Goal: Task Accomplishment & Management: Complete application form

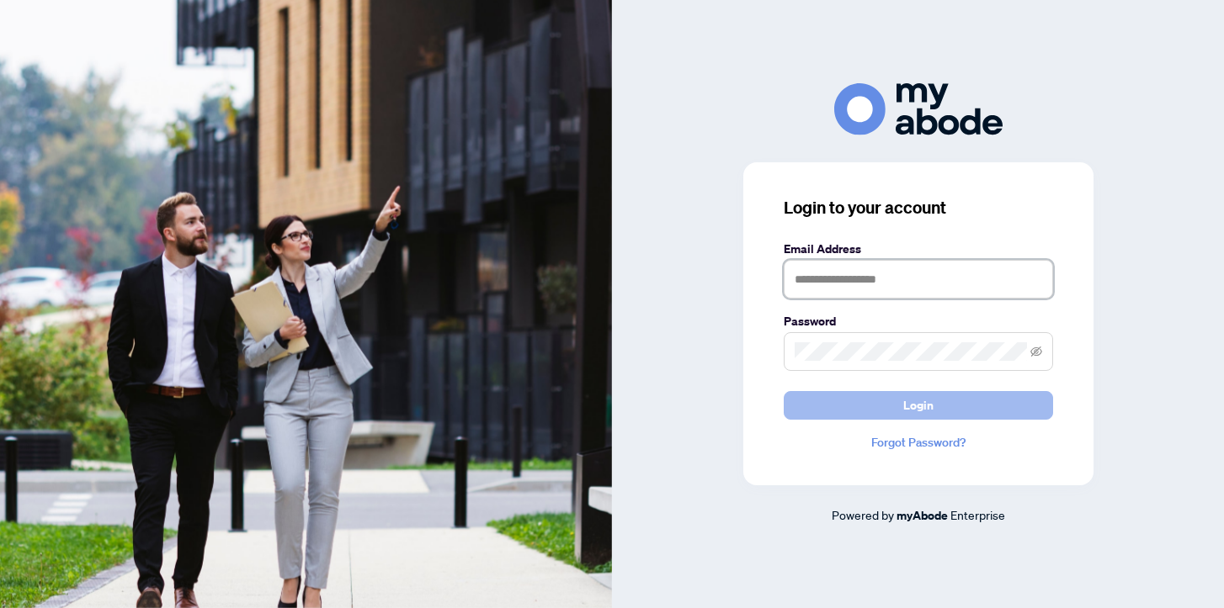
type input "**********"
click at [908, 407] on span "Login" at bounding box center [918, 405] width 30 height 27
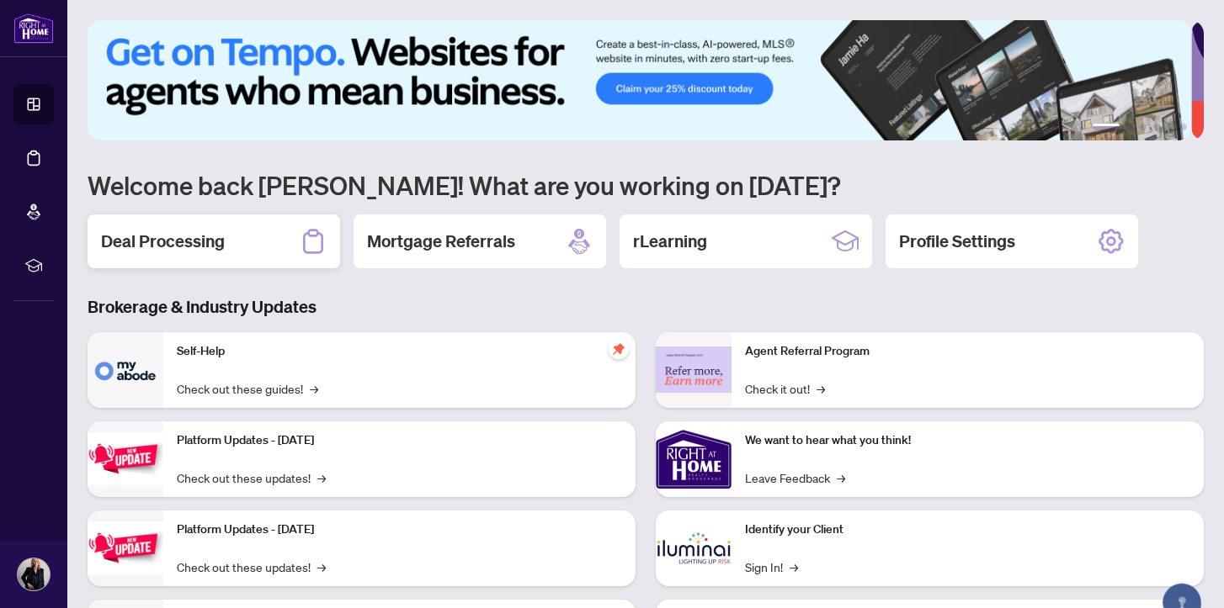
click at [163, 242] on h2 "Deal Processing" at bounding box center [163, 242] width 124 height 24
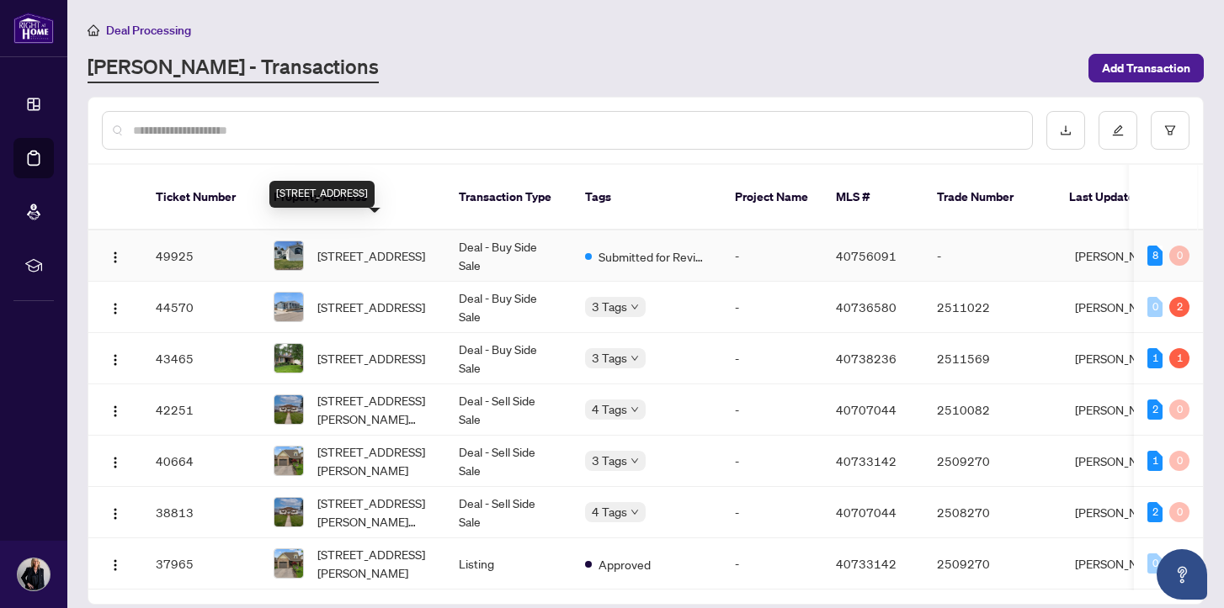
click at [352, 247] on span "[STREET_ADDRESS]" at bounding box center [371, 256] width 108 height 19
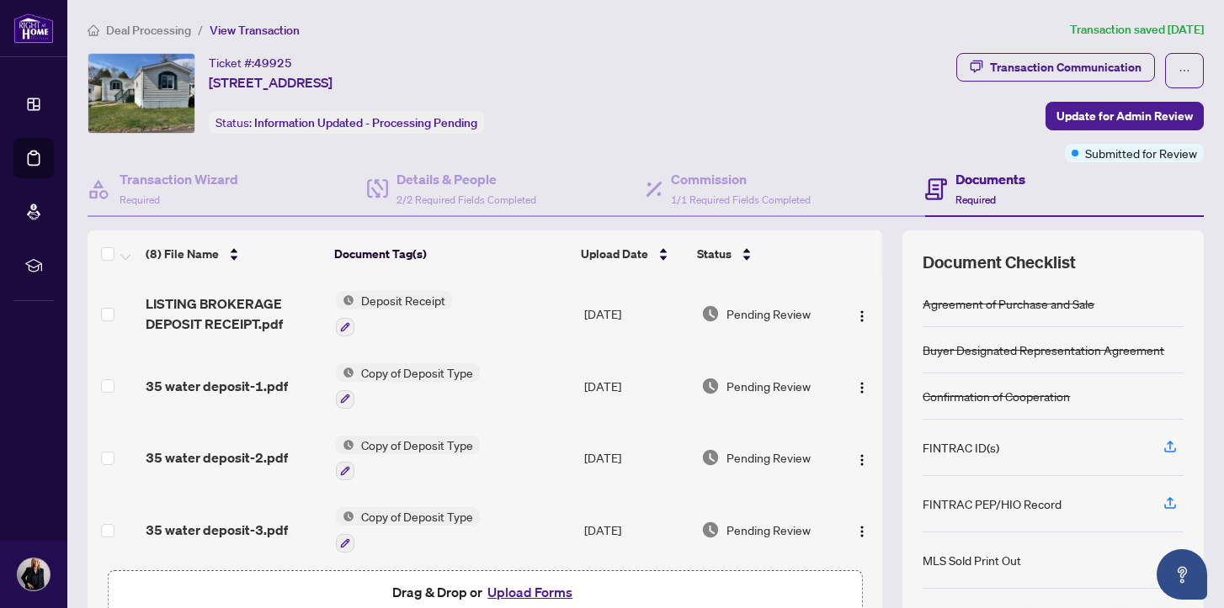
click at [515, 591] on button "Upload Forms" at bounding box center [529, 593] width 95 height 22
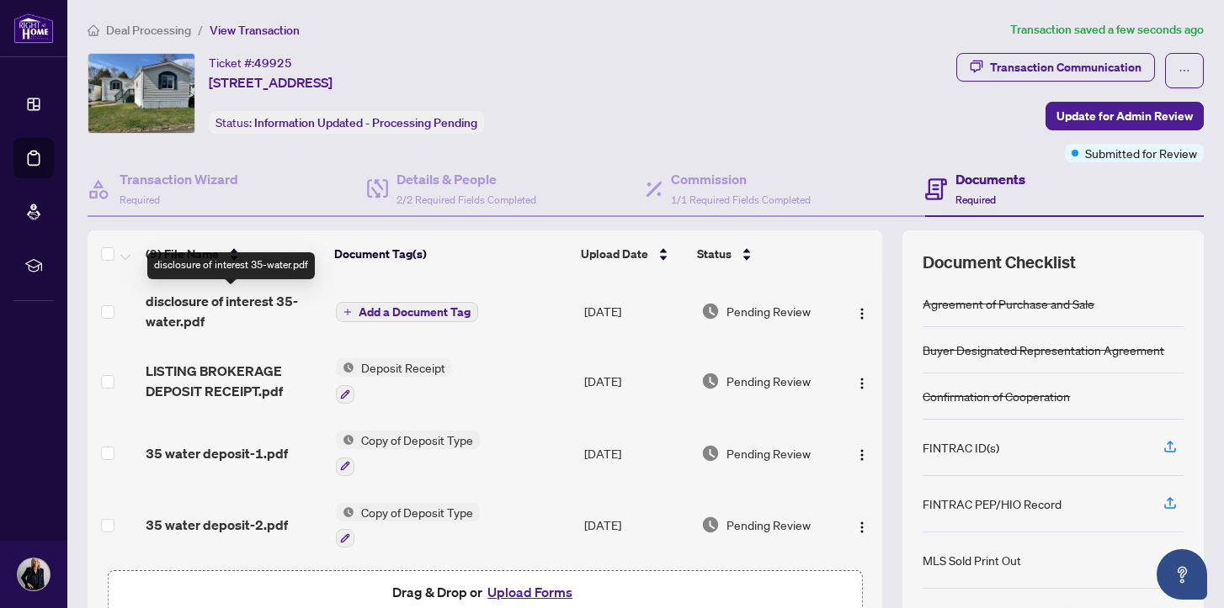
click at [229, 300] on span "disclosure of interest 35-water.pdf" at bounding box center [234, 311] width 176 height 40
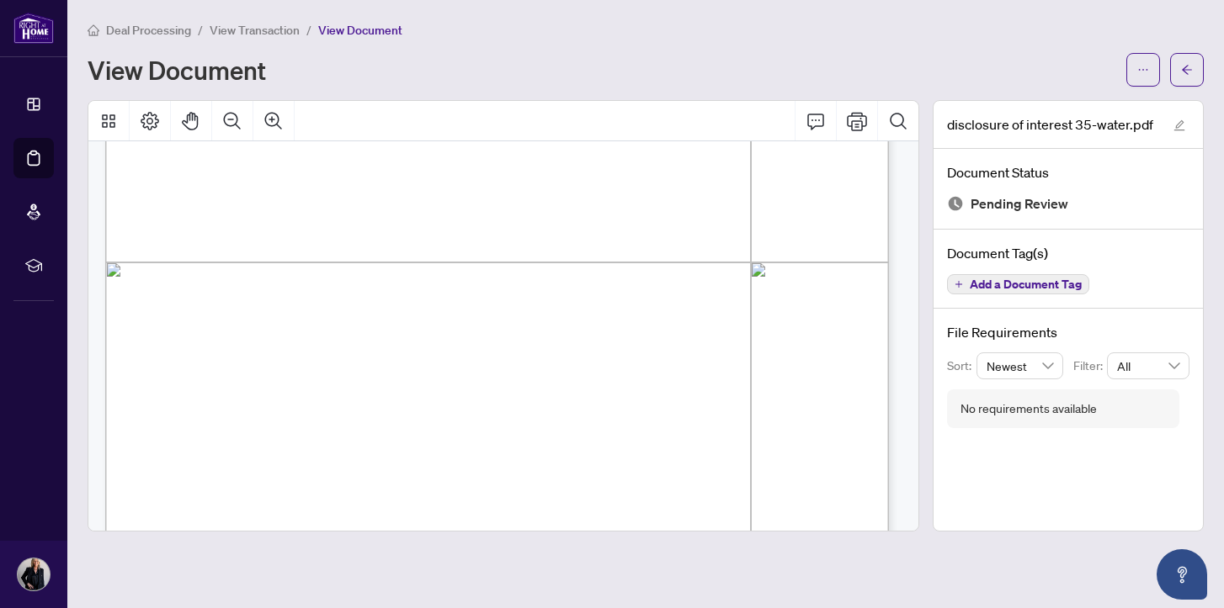
scroll to position [557, 0]
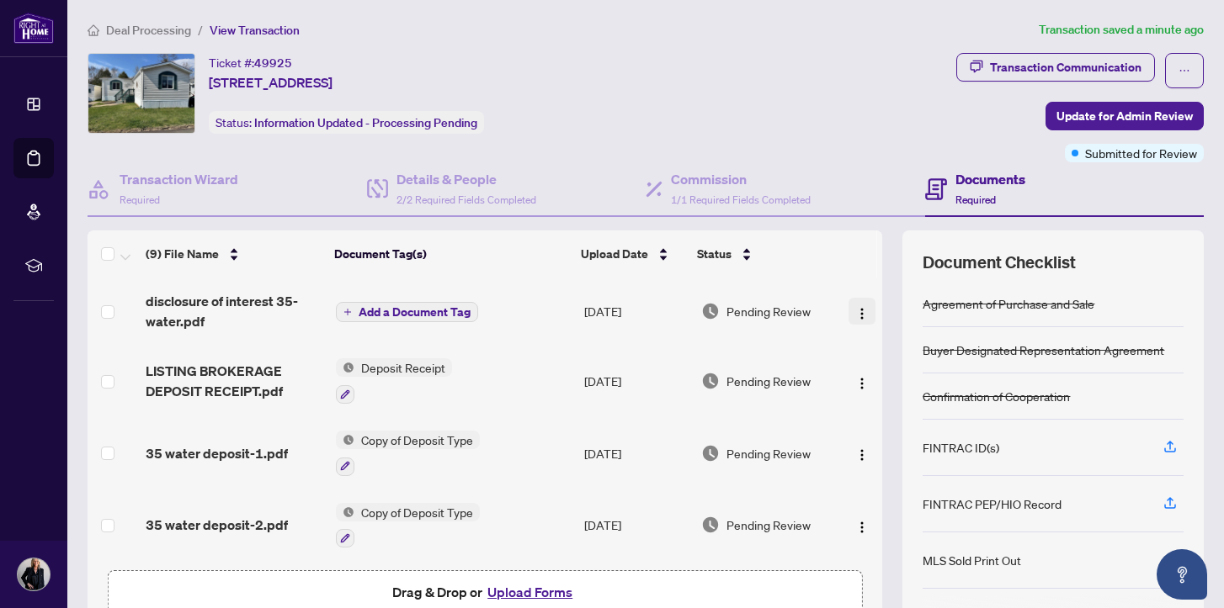
click at [855, 311] on img "button" at bounding box center [861, 313] width 13 height 13
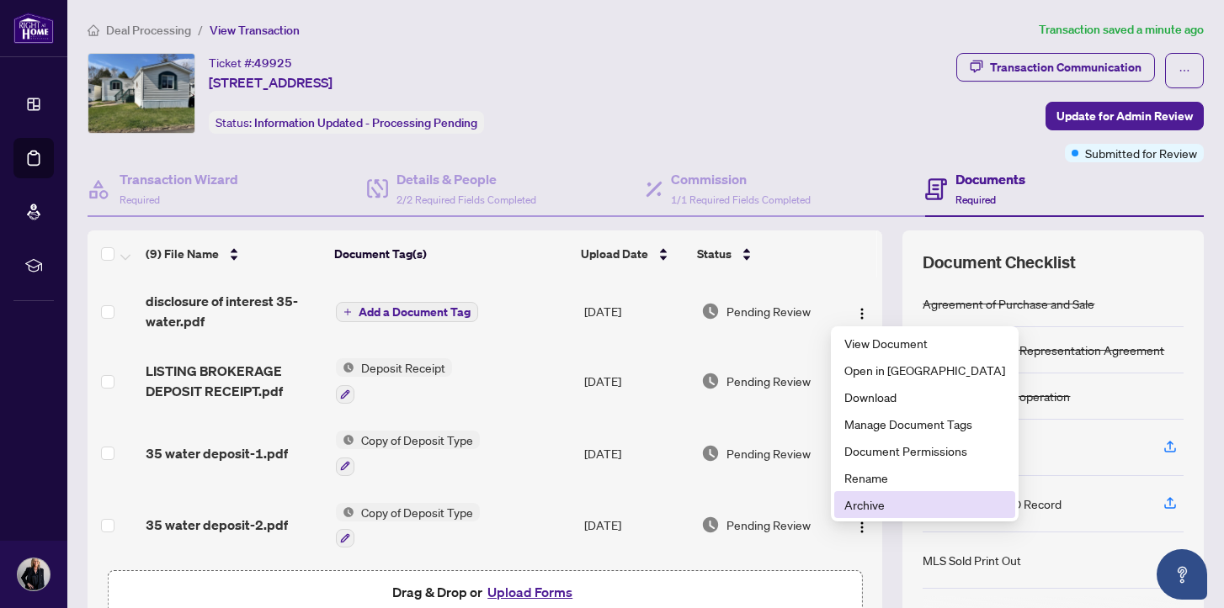
click at [868, 506] on span "Archive" at bounding box center [924, 505] width 161 height 19
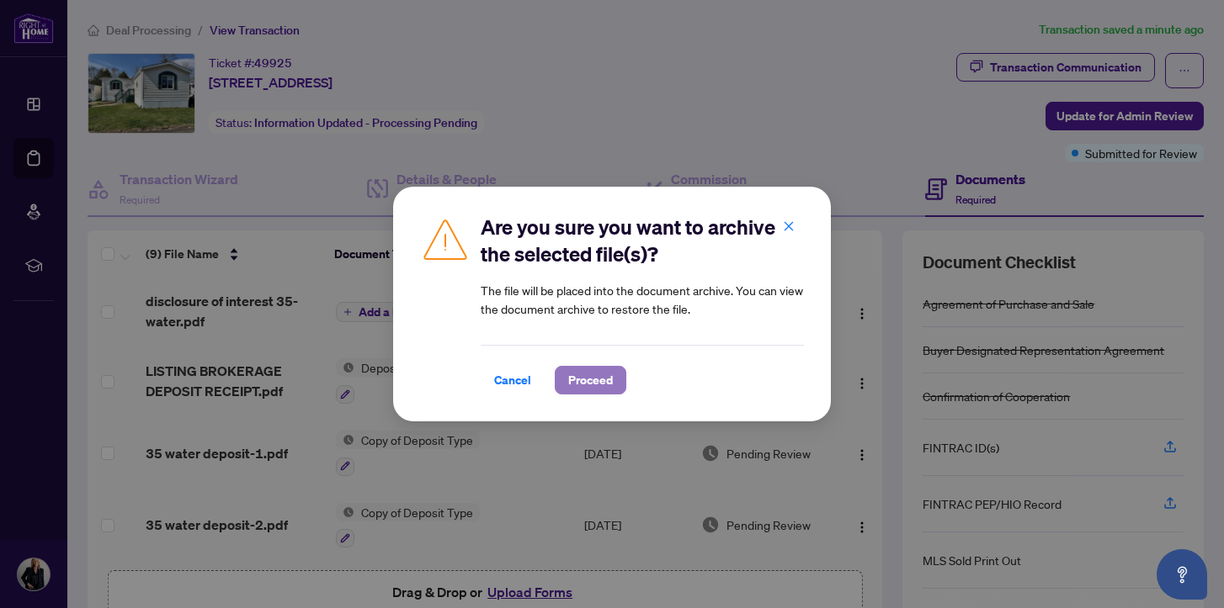
click at [588, 377] on span "Proceed" at bounding box center [590, 380] width 45 height 27
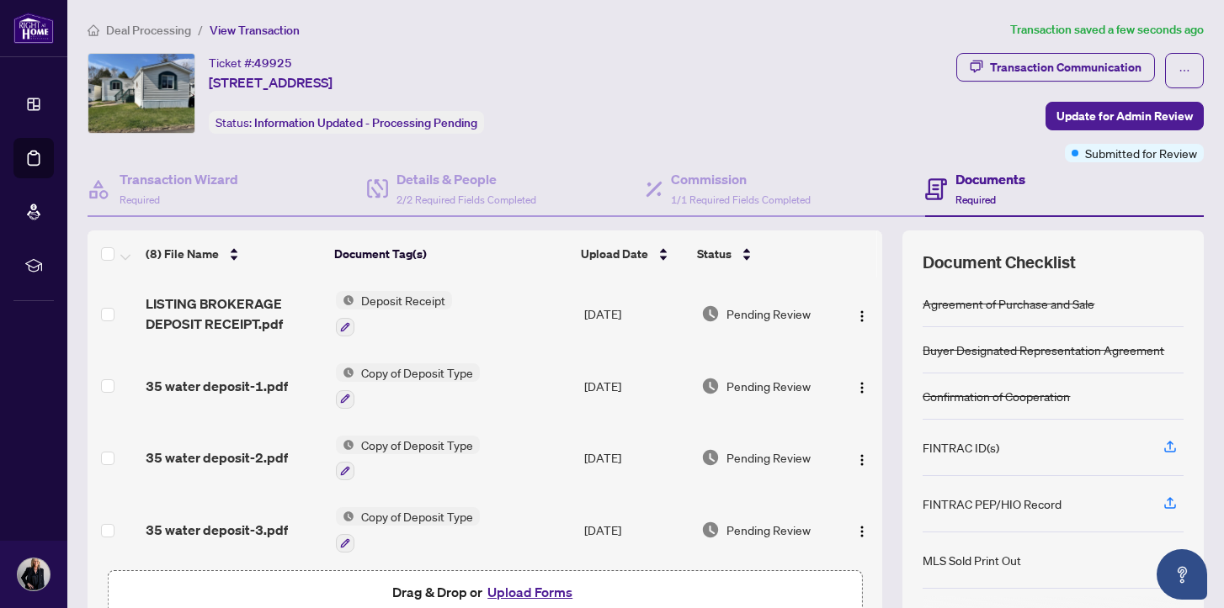
click at [504, 589] on button "Upload Forms" at bounding box center [529, 593] width 95 height 22
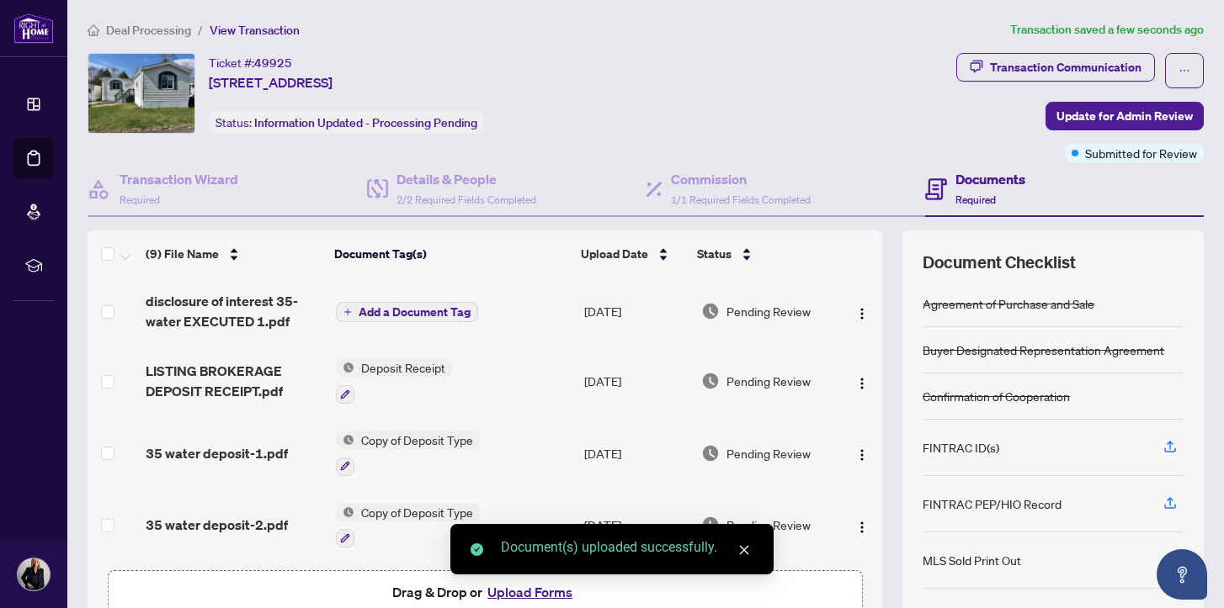
click at [395, 310] on span "Add a Document Tag" at bounding box center [415, 312] width 112 height 12
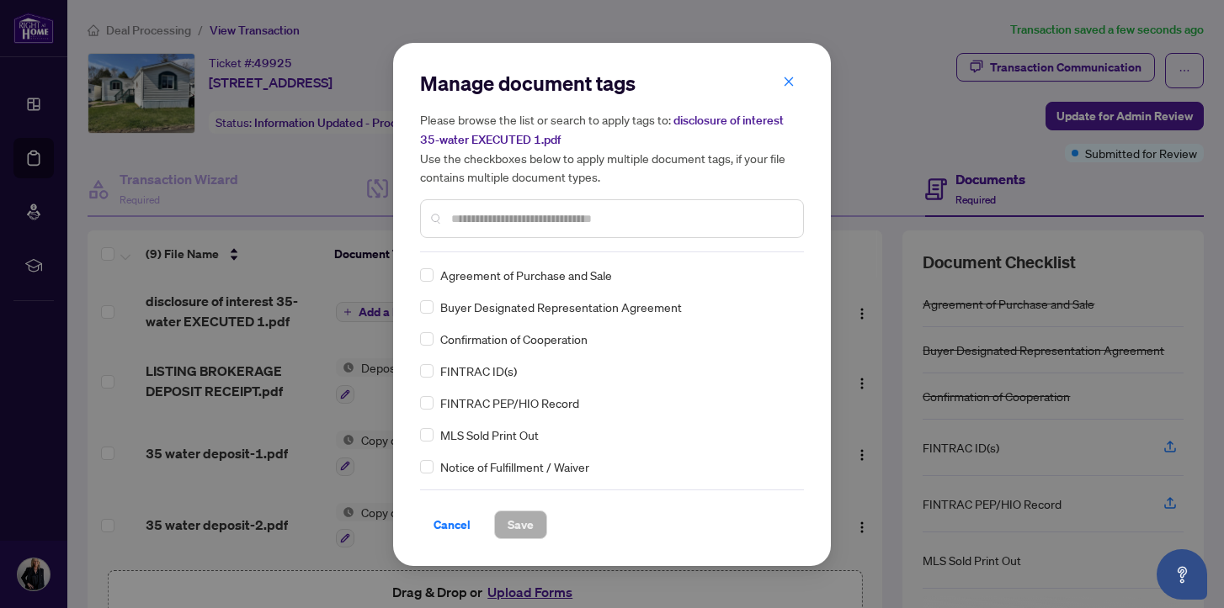
click at [463, 215] on input "text" at bounding box center [620, 219] width 338 height 19
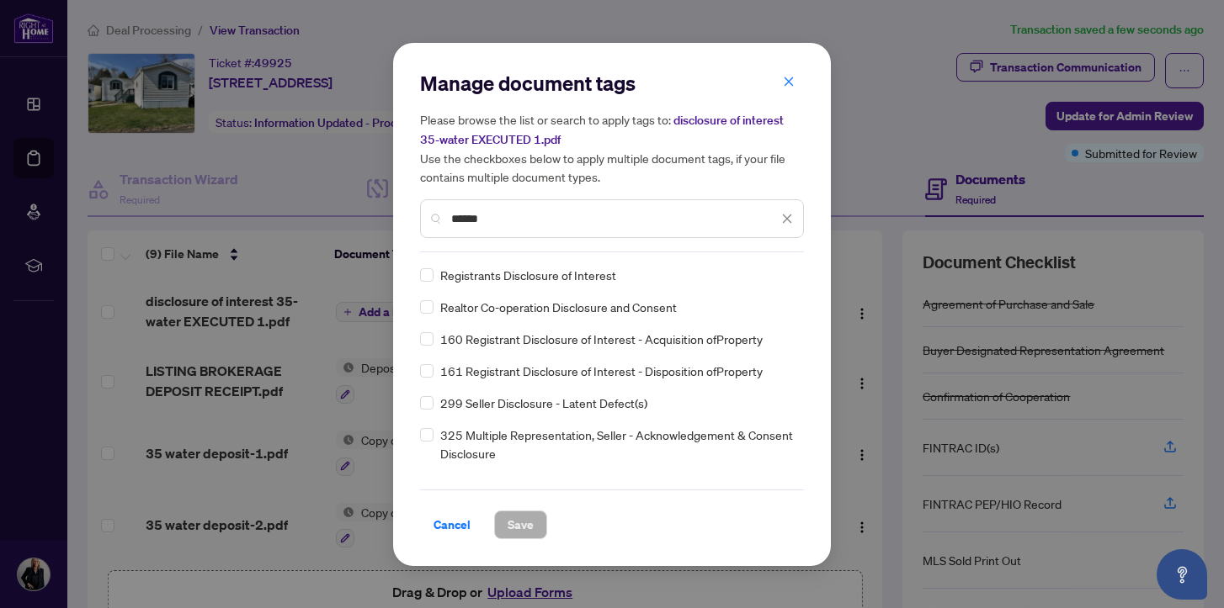
type input "******"
click at [530, 522] on span "Save" at bounding box center [520, 525] width 26 height 27
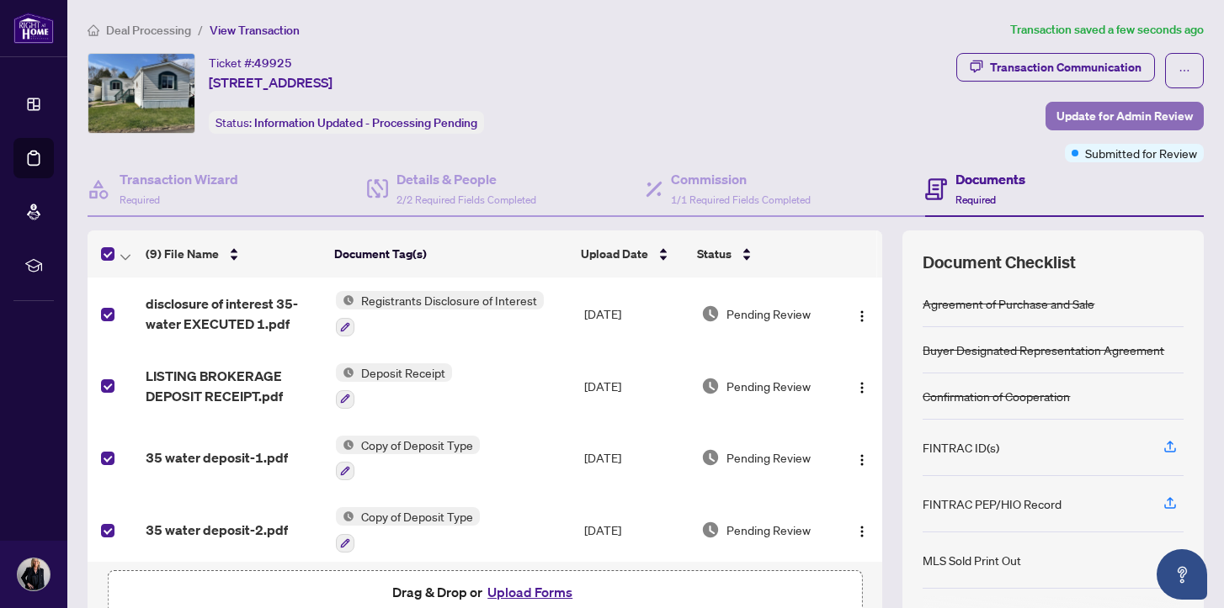
click at [1119, 110] on span "Update for Admin Review" at bounding box center [1124, 116] width 136 height 27
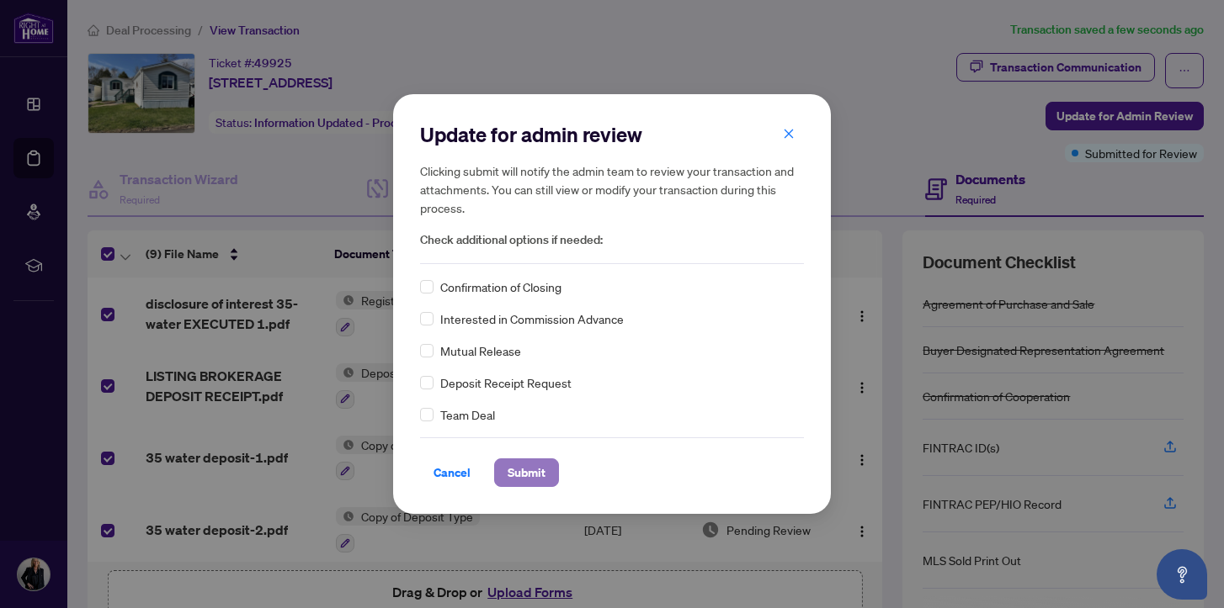
click at [527, 470] on span "Submit" at bounding box center [526, 473] width 38 height 27
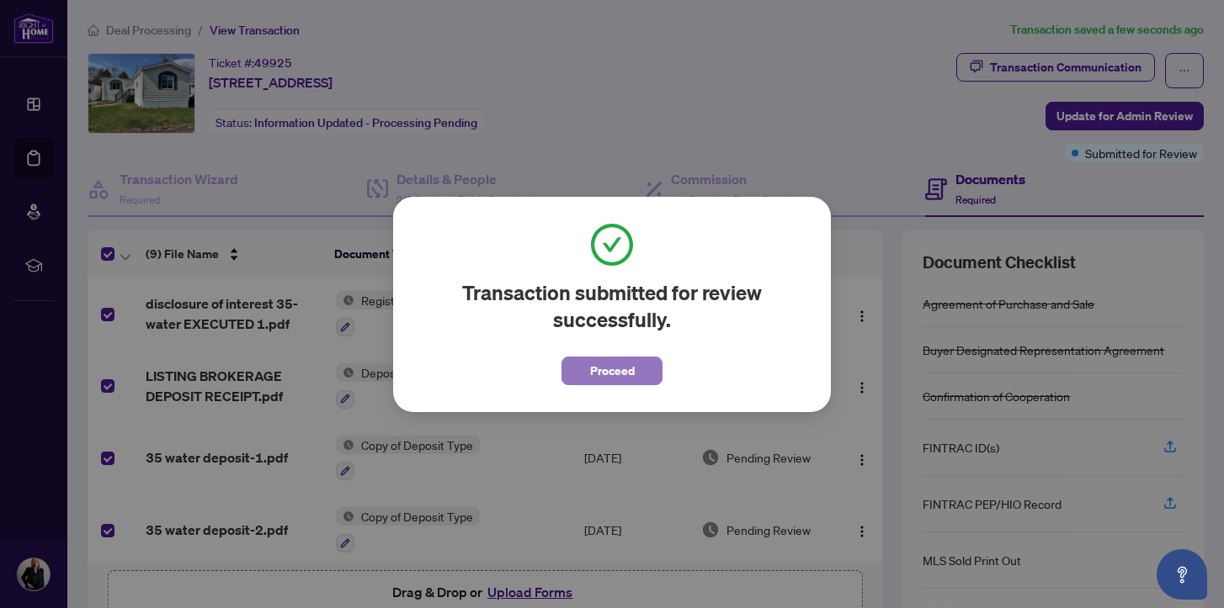
click at [612, 371] on span "Proceed" at bounding box center [612, 371] width 45 height 27
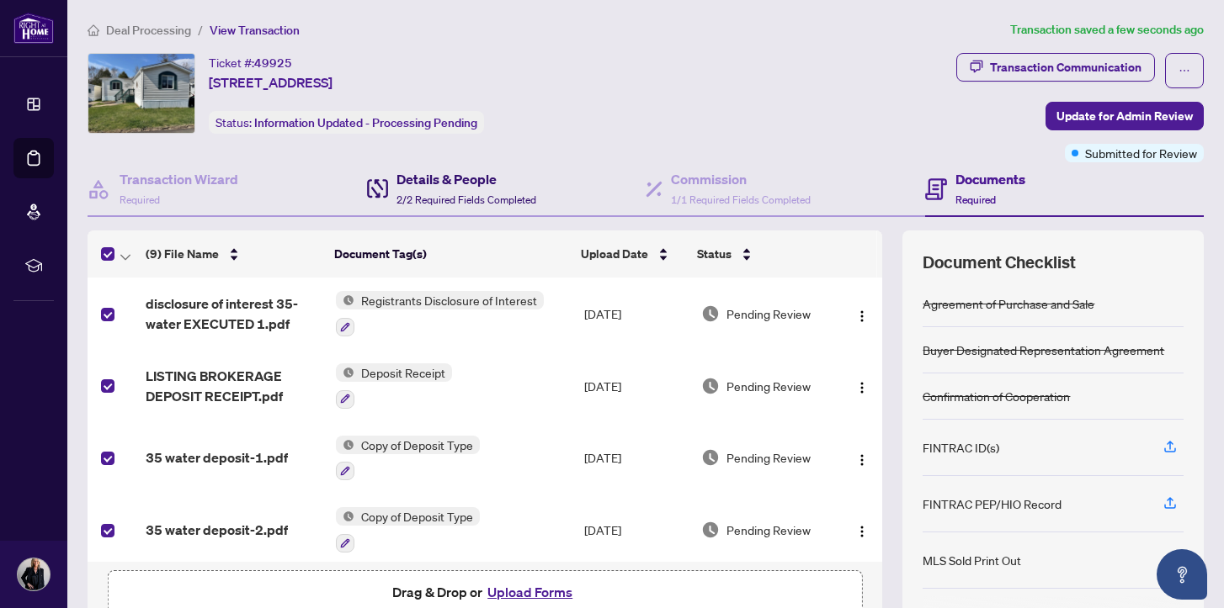
click at [437, 178] on h4 "Details & People" at bounding box center [466, 179] width 140 height 20
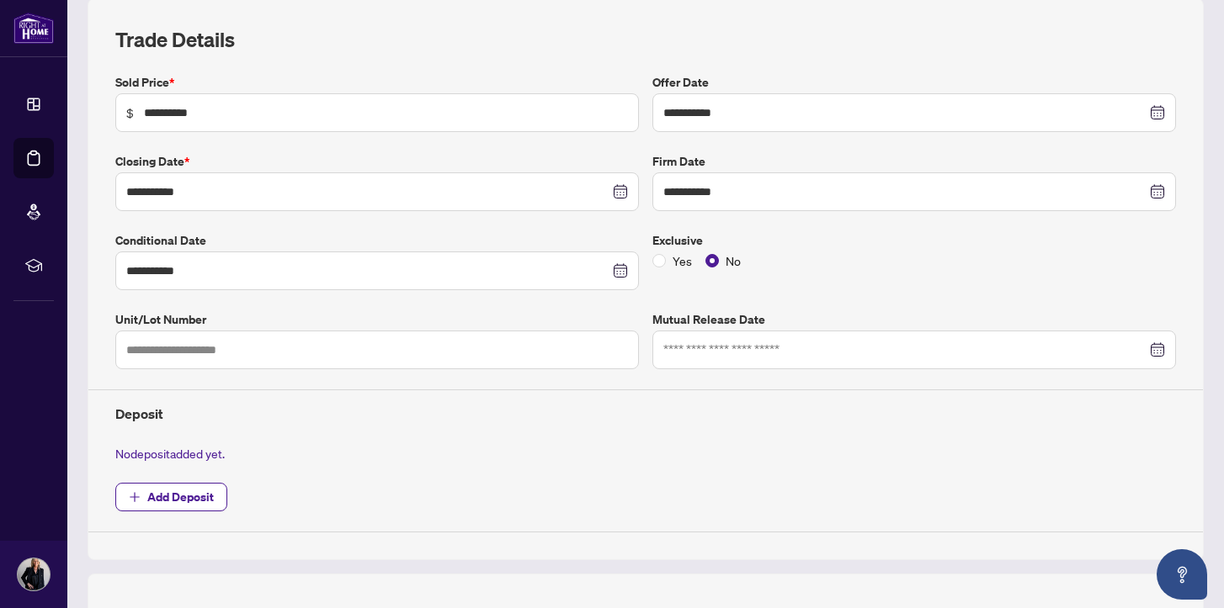
scroll to position [232, 0]
click at [164, 488] on span "Add Deposit" at bounding box center [180, 497] width 66 height 27
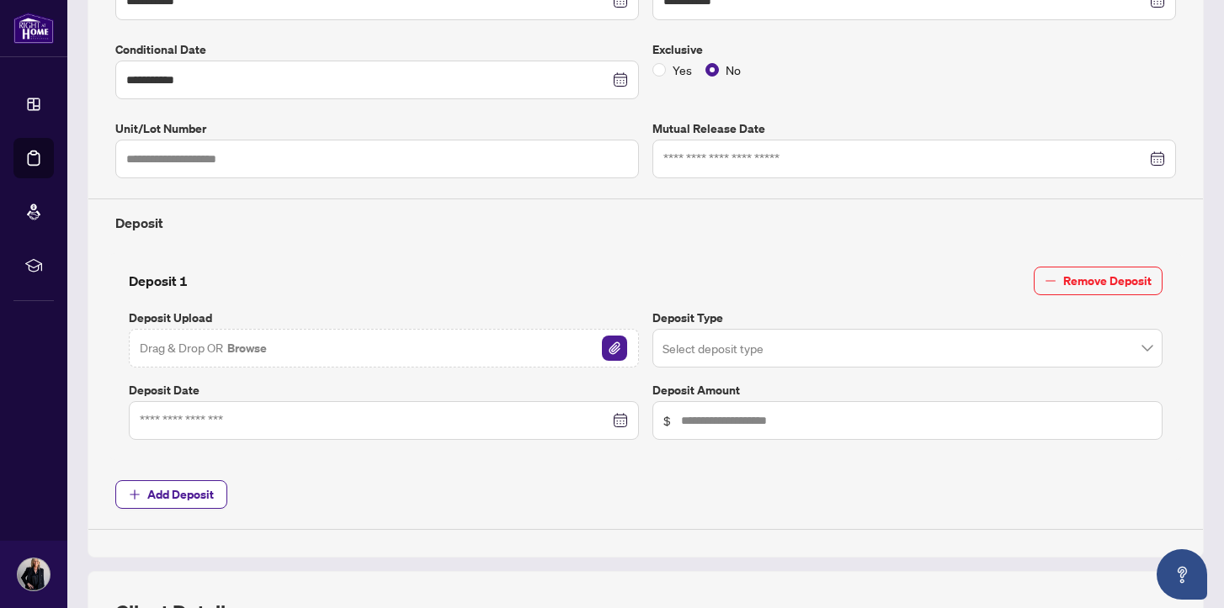
scroll to position [424, 0]
click at [681, 417] on input "text" at bounding box center [916, 420] width 470 height 19
type input "*********"
click at [684, 344] on input "search" at bounding box center [899, 350] width 475 height 37
click at [987, 343] on input "search" at bounding box center [899, 350] width 475 height 37
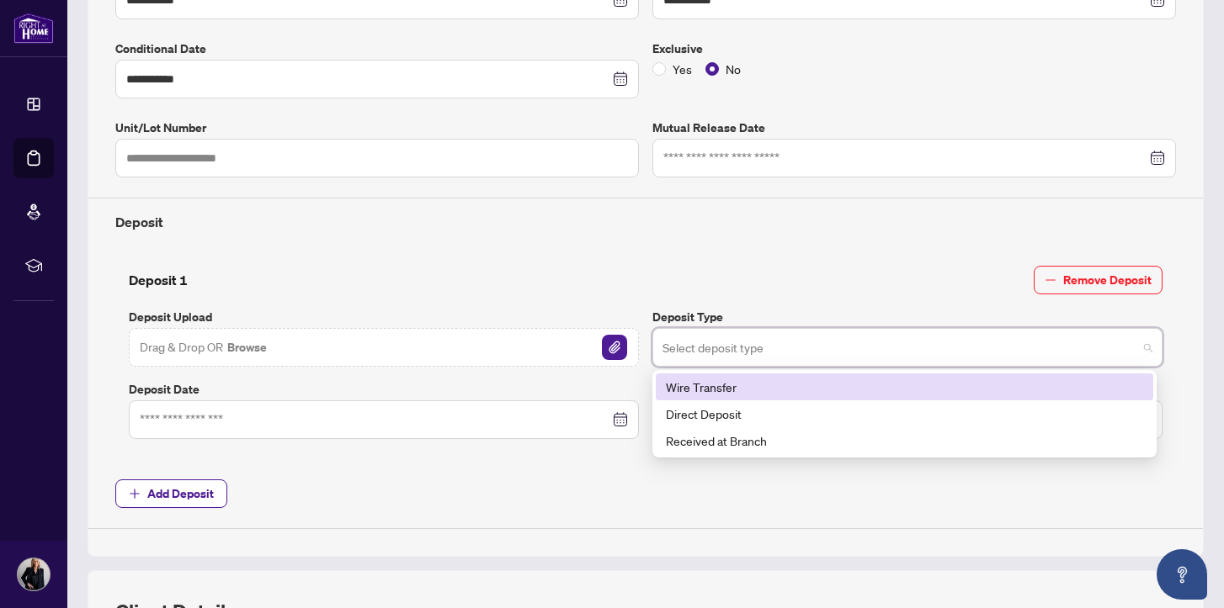
click at [898, 389] on div "Wire Transfer" at bounding box center [904, 387] width 477 height 19
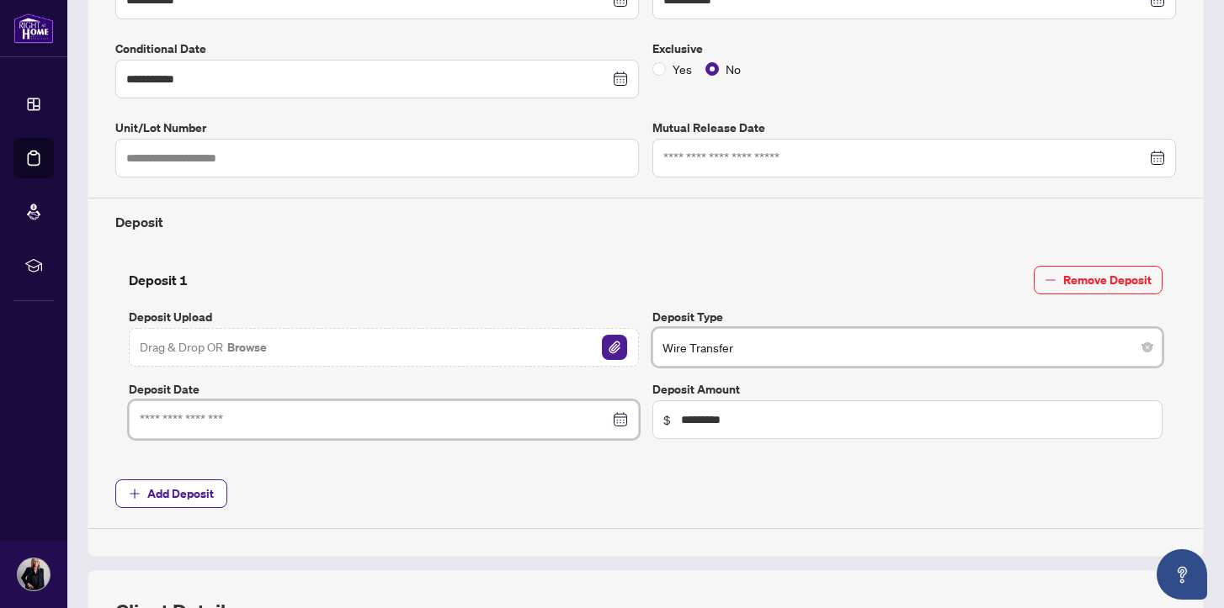
click at [194, 420] on input at bounding box center [375, 420] width 470 height 19
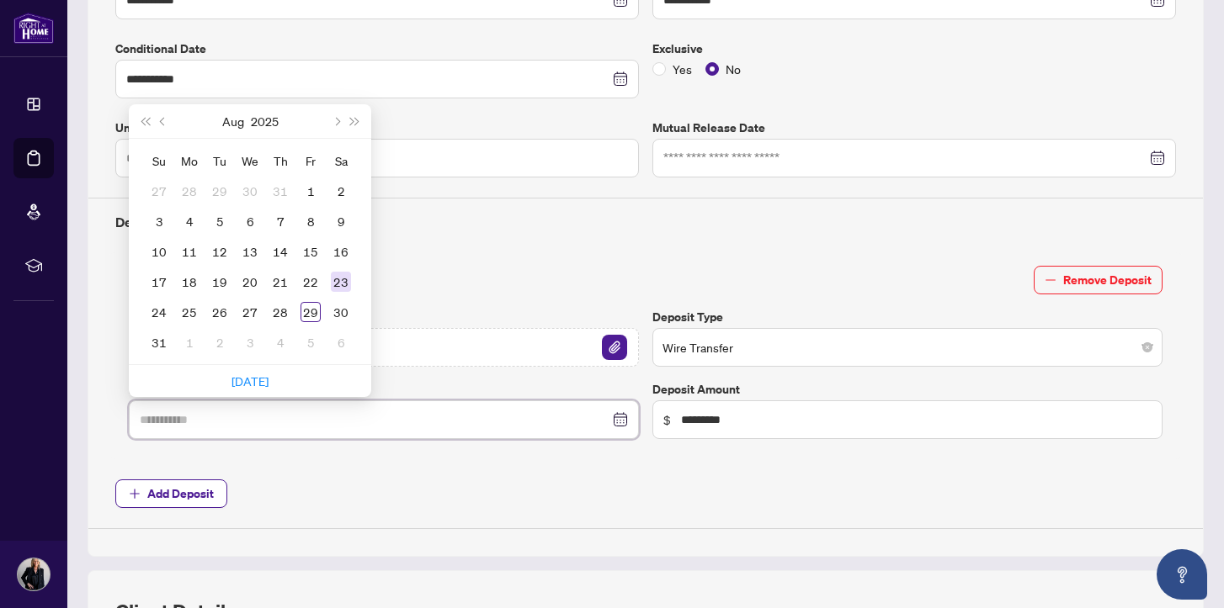
type input "**********"
click at [343, 278] on div "23" at bounding box center [341, 282] width 20 height 20
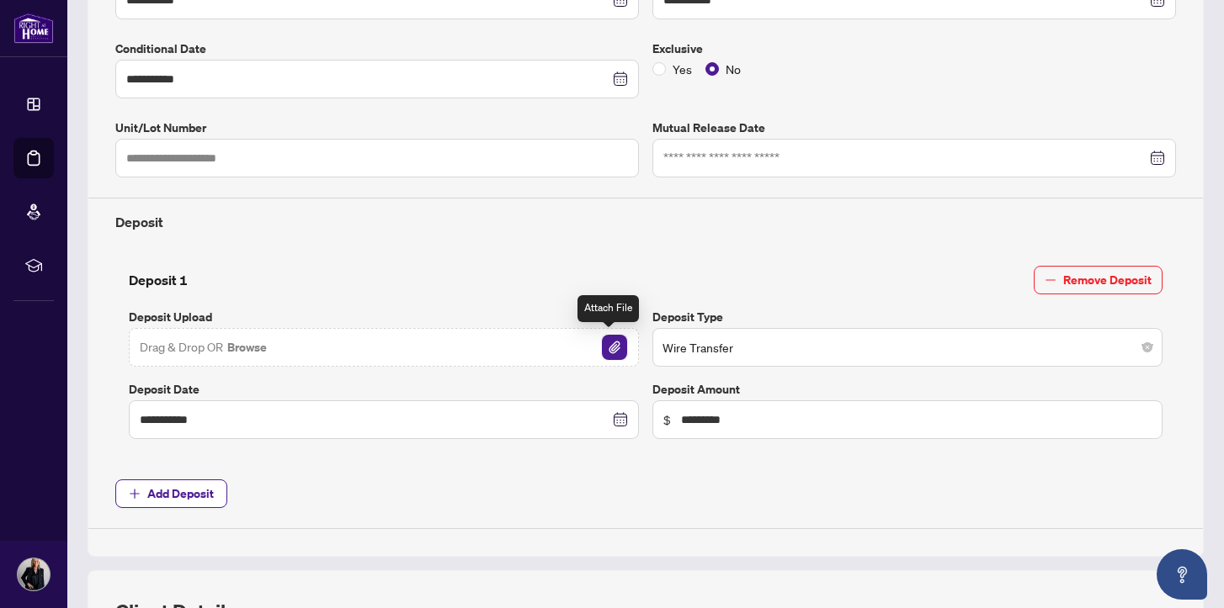
click at [611, 347] on img "button" at bounding box center [614, 347] width 25 height 25
click at [614, 347] on img "button" at bounding box center [614, 347] width 25 height 25
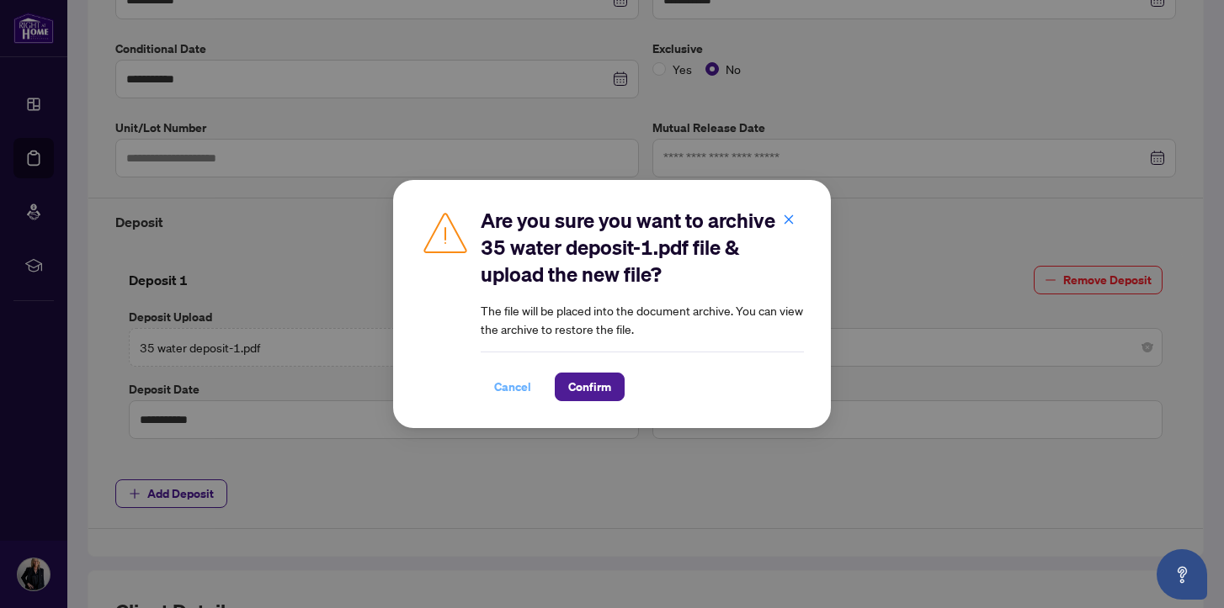
click at [515, 389] on span "Cancel" at bounding box center [512, 387] width 37 height 27
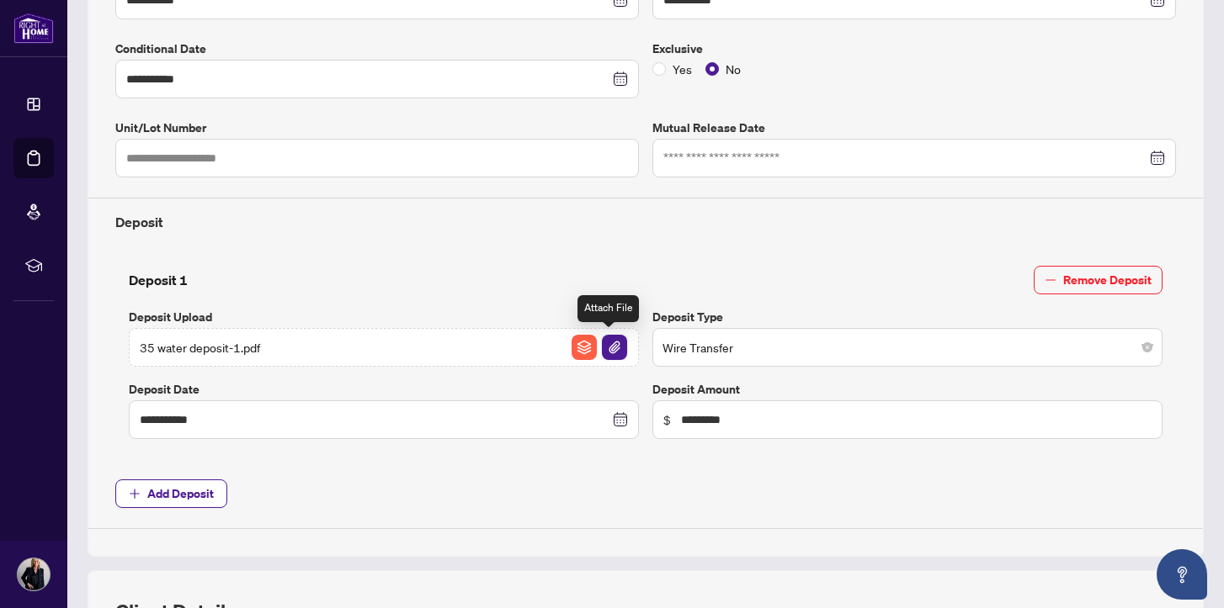
click at [612, 345] on img "button" at bounding box center [614, 347] width 25 height 25
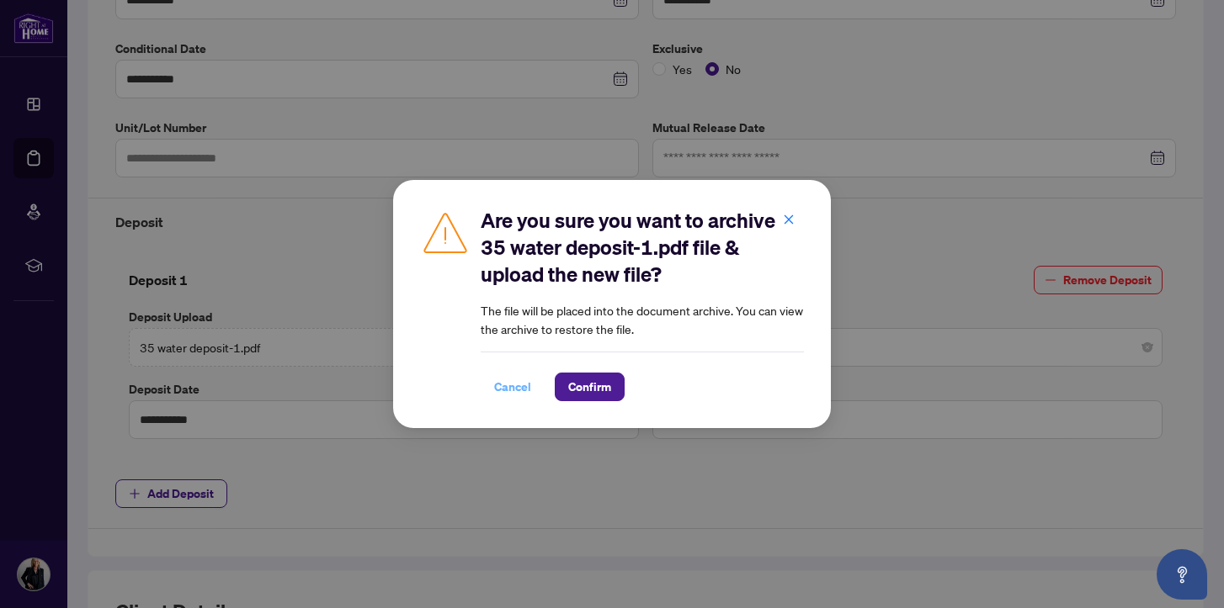
click at [511, 385] on span "Cancel" at bounding box center [512, 387] width 37 height 27
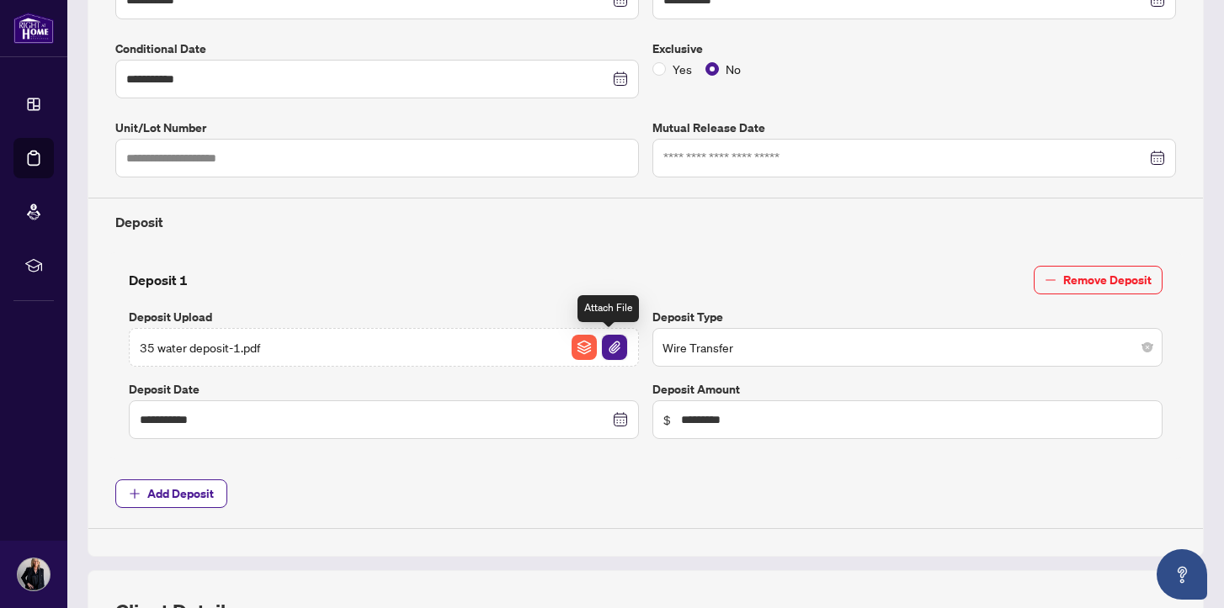
click at [614, 344] on img "button" at bounding box center [614, 347] width 25 height 25
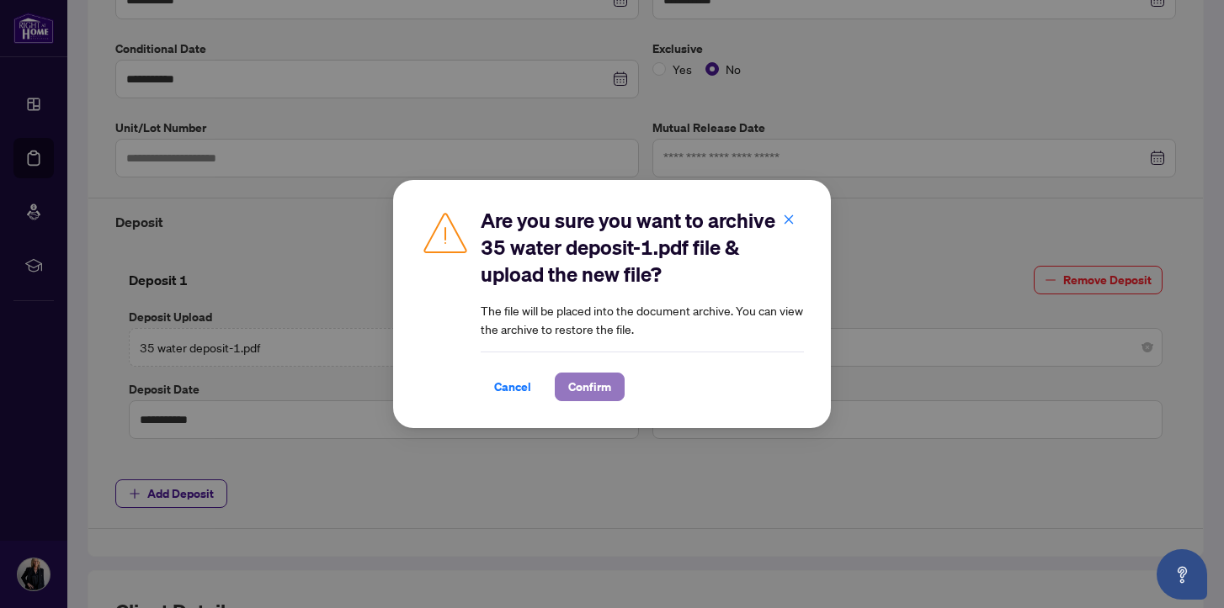
click at [596, 382] on span "Confirm" at bounding box center [589, 387] width 43 height 27
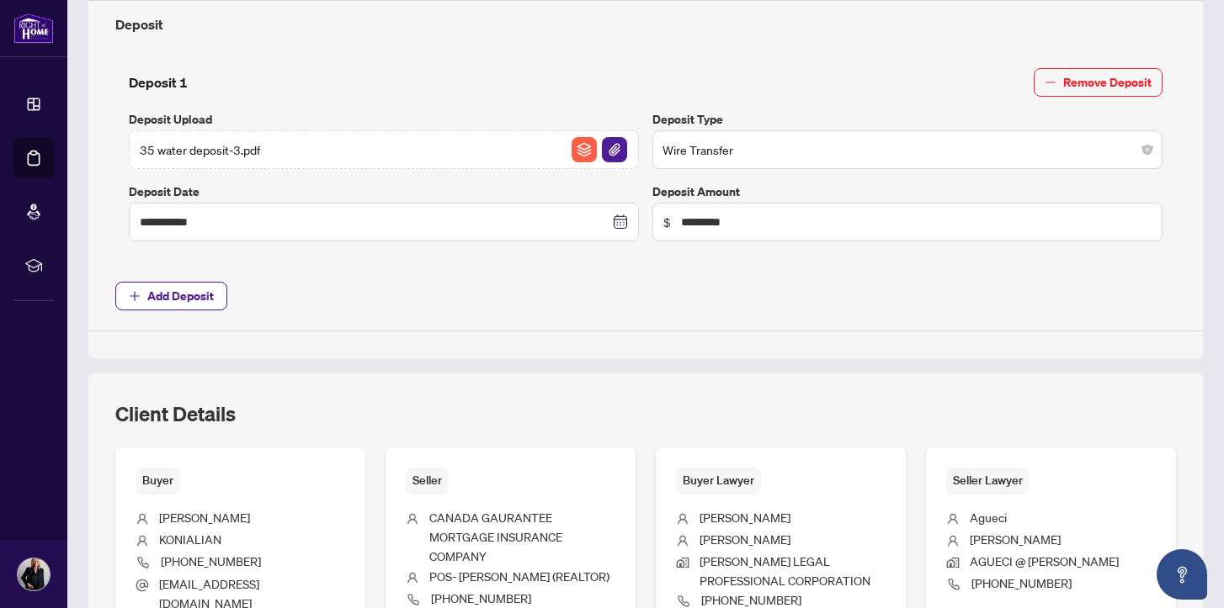
scroll to position [0, 0]
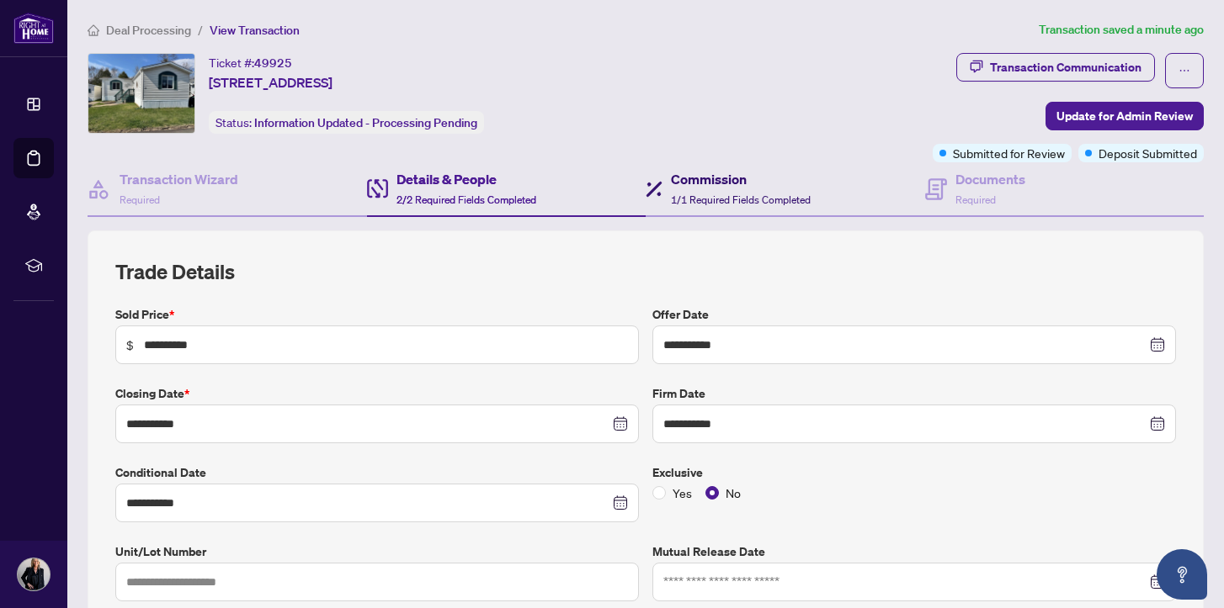
click at [694, 176] on h4 "Commission" at bounding box center [741, 179] width 140 height 20
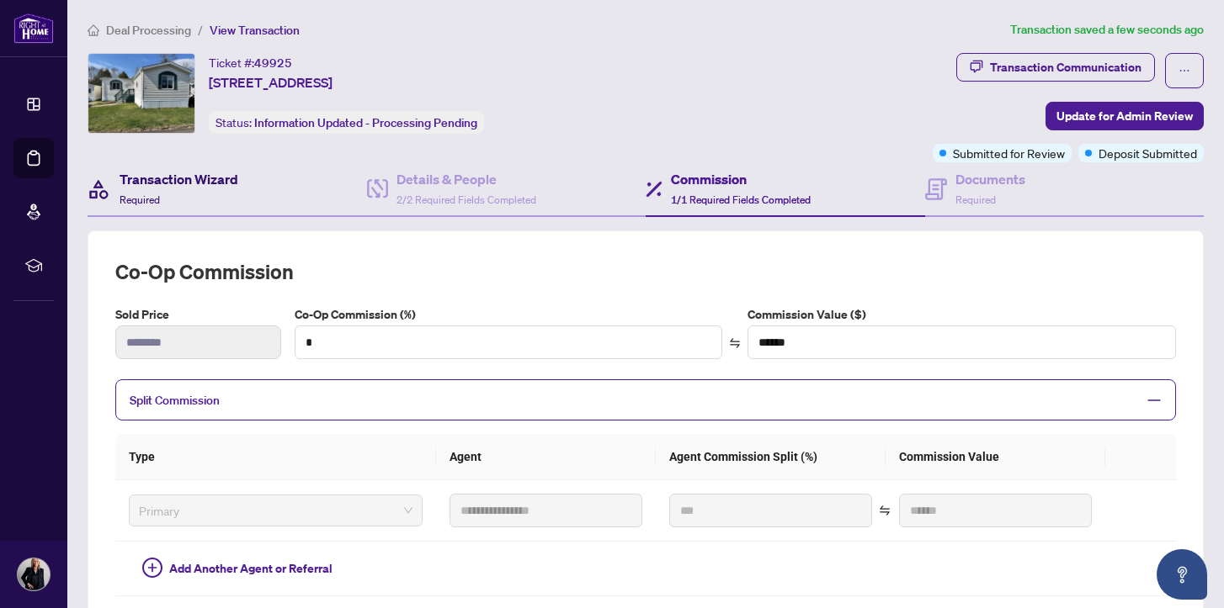
click at [161, 178] on h4 "Transaction Wizard" at bounding box center [179, 179] width 119 height 20
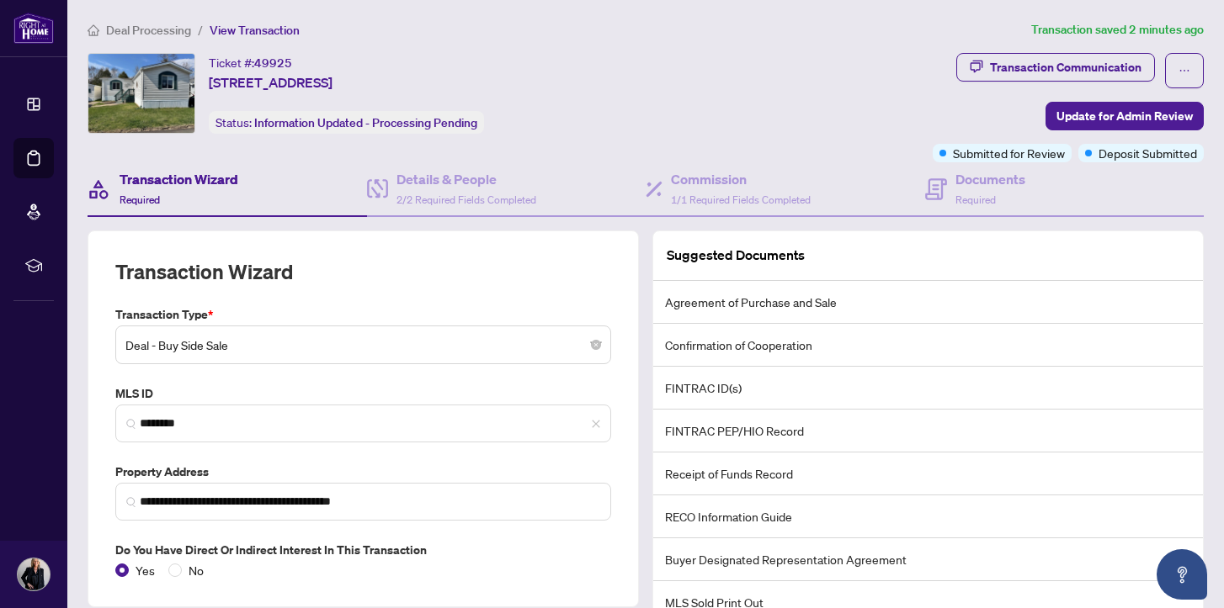
click at [173, 178] on h4 "Transaction Wizard" at bounding box center [179, 179] width 119 height 20
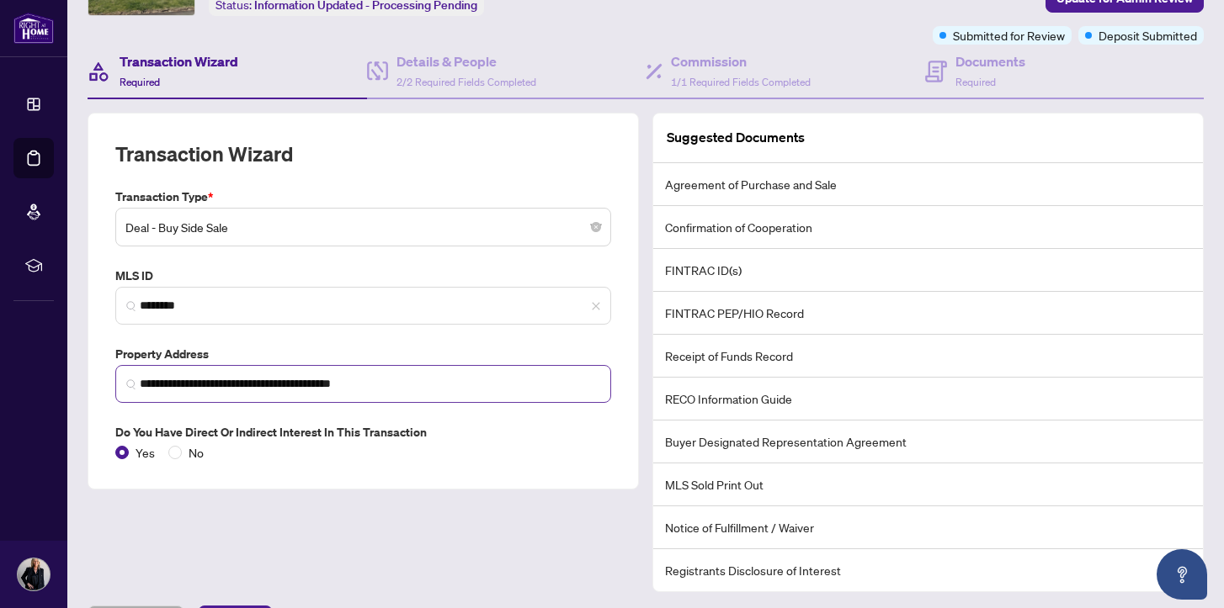
scroll to position [162, 0]
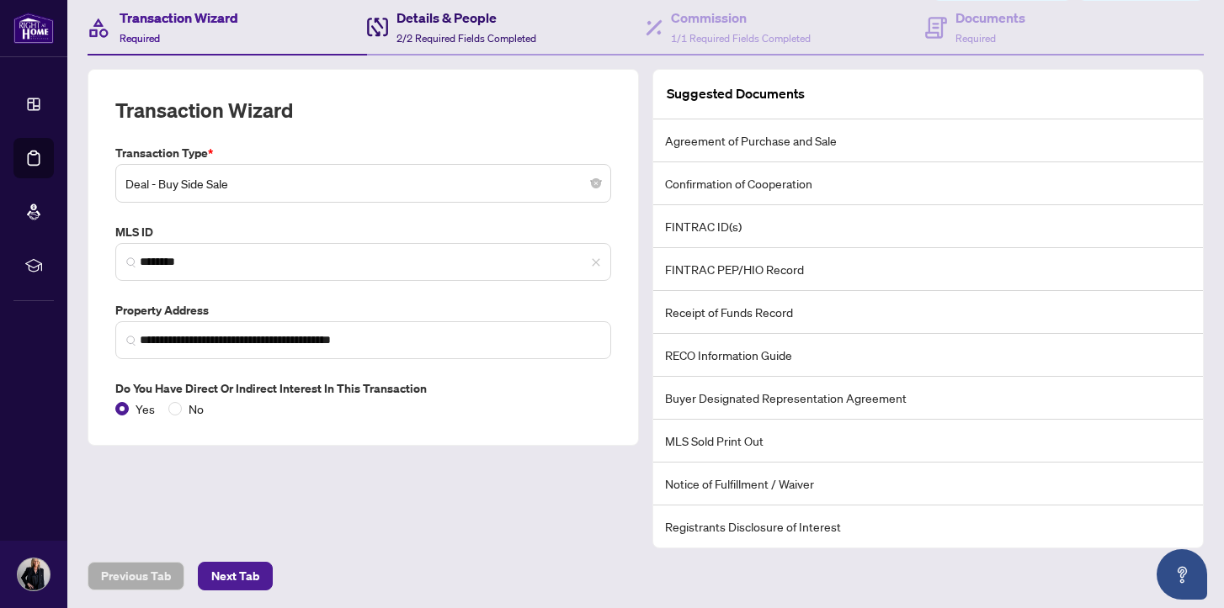
click at [422, 14] on h4 "Details & People" at bounding box center [466, 18] width 140 height 20
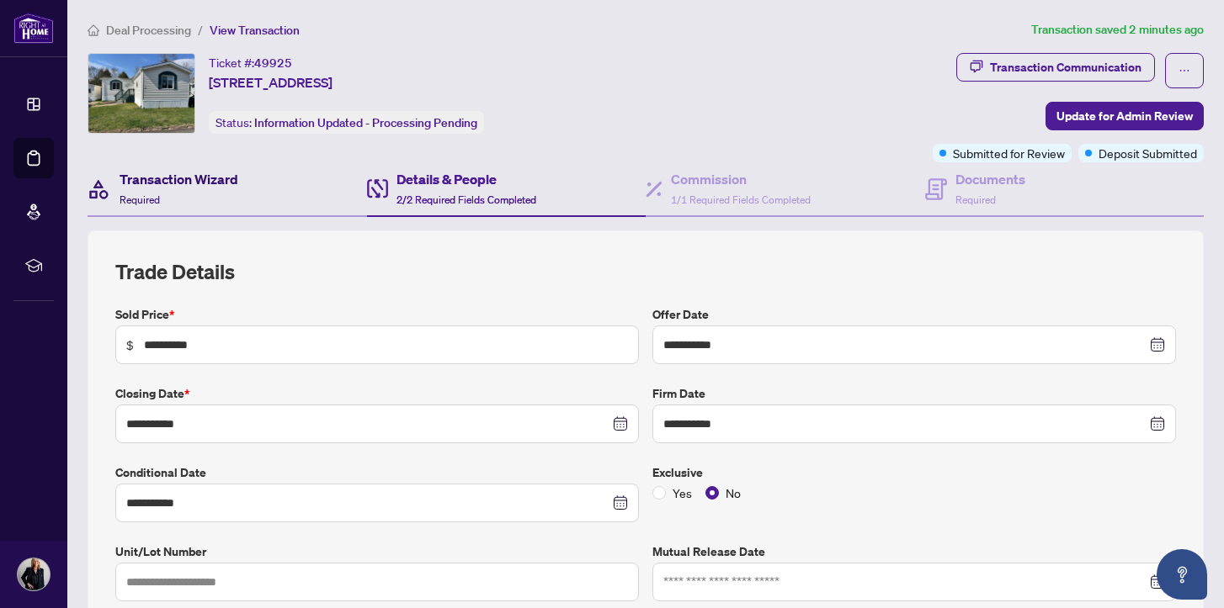
click at [159, 174] on h4 "Transaction Wizard" at bounding box center [179, 179] width 119 height 20
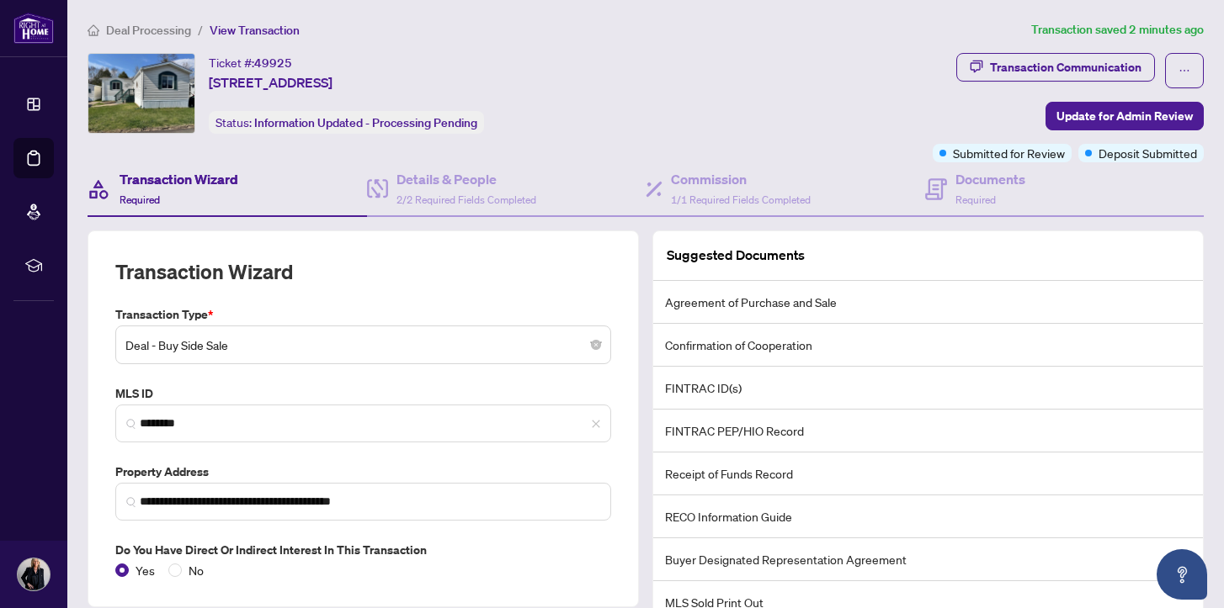
click at [257, 28] on span "View Transaction" at bounding box center [255, 30] width 90 height 15
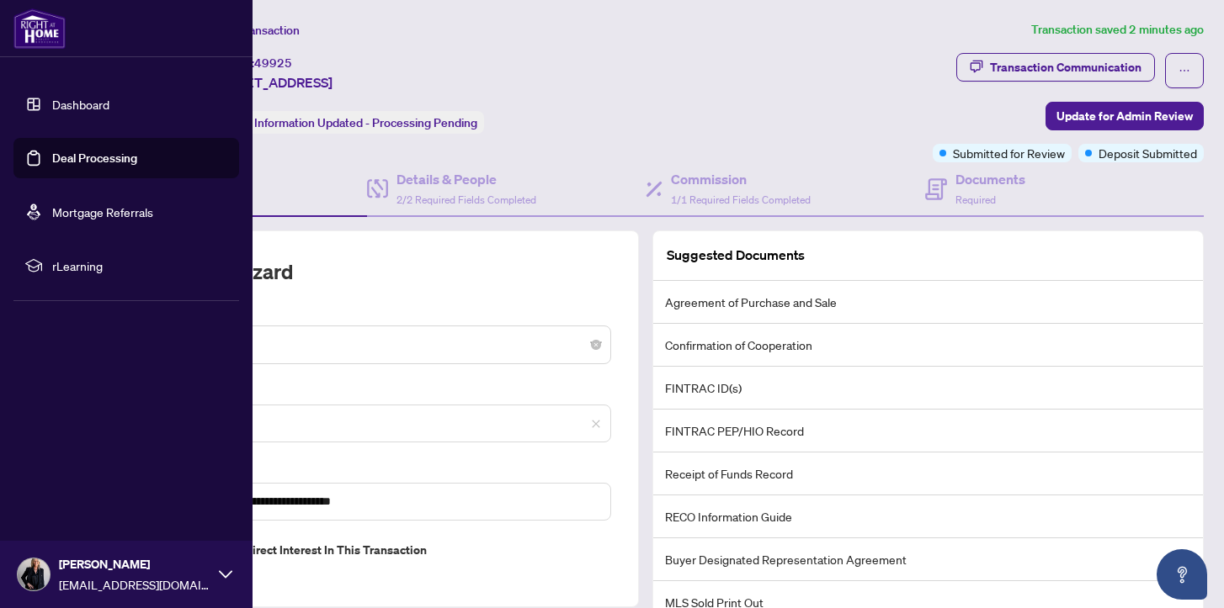
click at [90, 105] on link "Dashboard" at bounding box center [80, 104] width 57 height 15
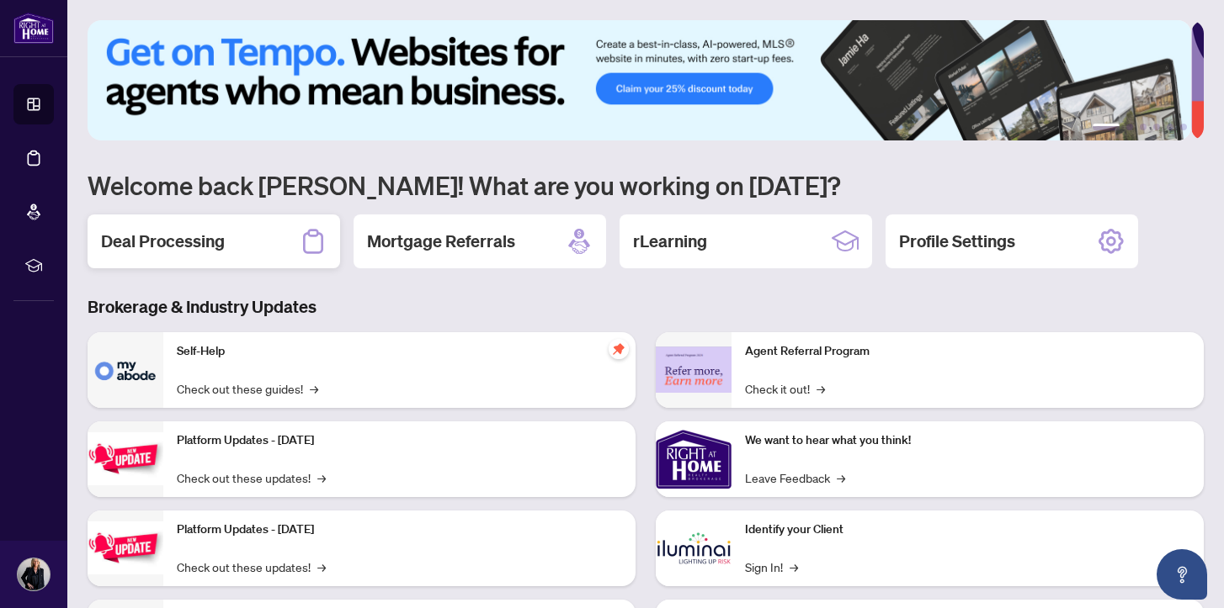
click at [193, 237] on h2 "Deal Processing" at bounding box center [163, 242] width 124 height 24
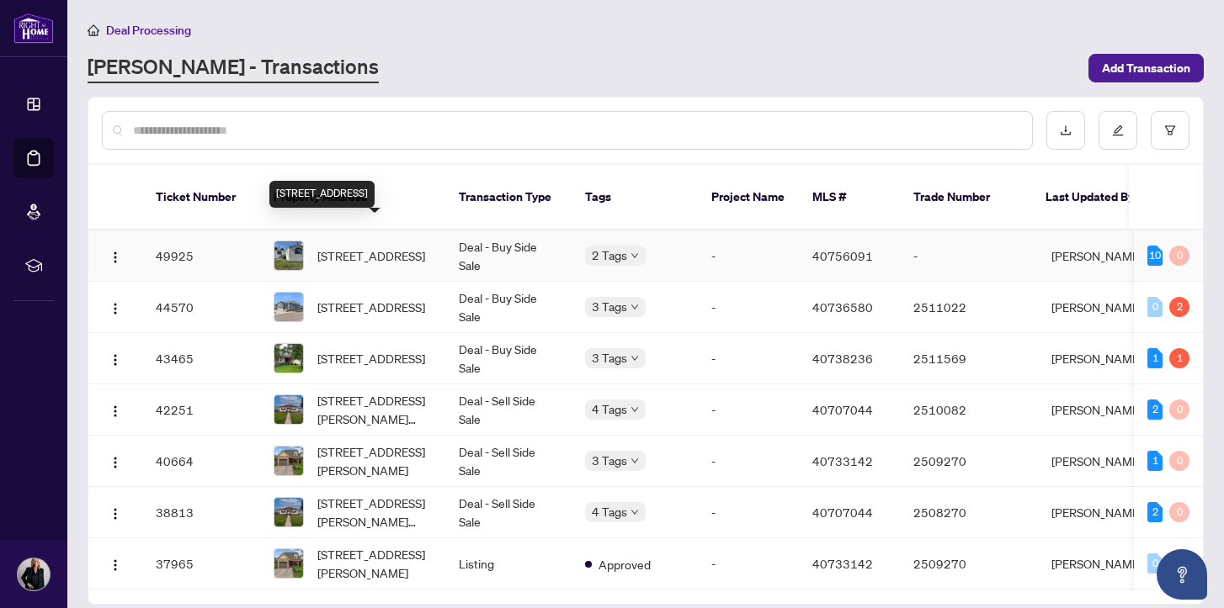
click at [351, 247] on span "[STREET_ADDRESS]" at bounding box center [371, 256] width 108 height 19
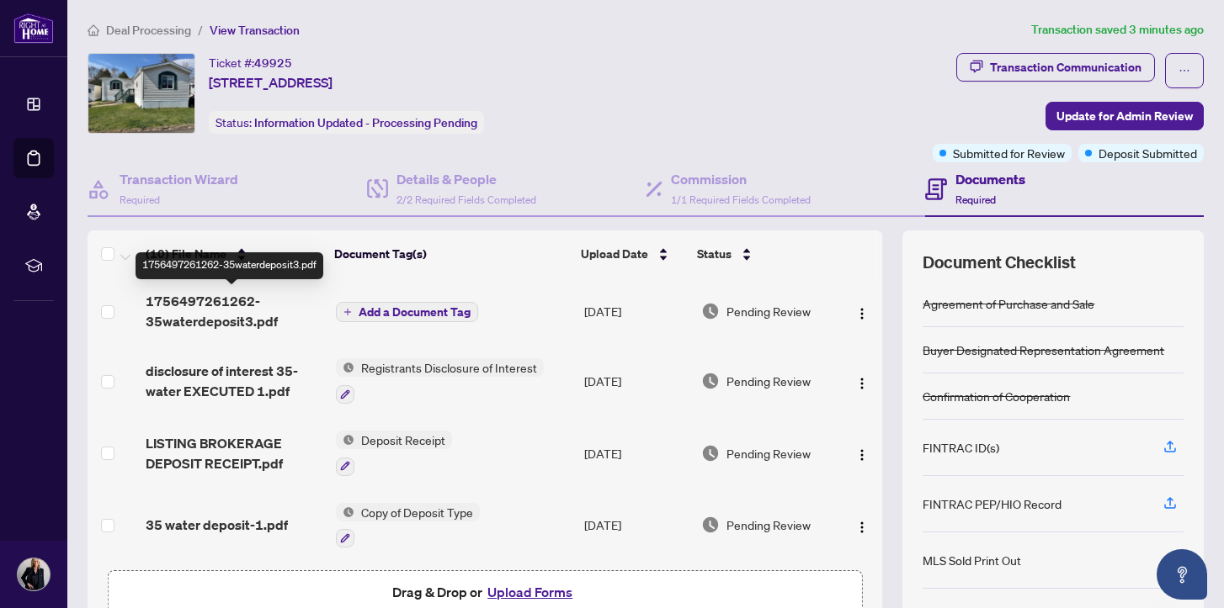
click at [197, 319] on span "1756497261262-35waterdeposit3.pdf" at bounding box center [234, 311] width 176 height 40
click at [415, 308] on span "Add a Document Tag" at bounding box center [415, 312] width 112 height 12
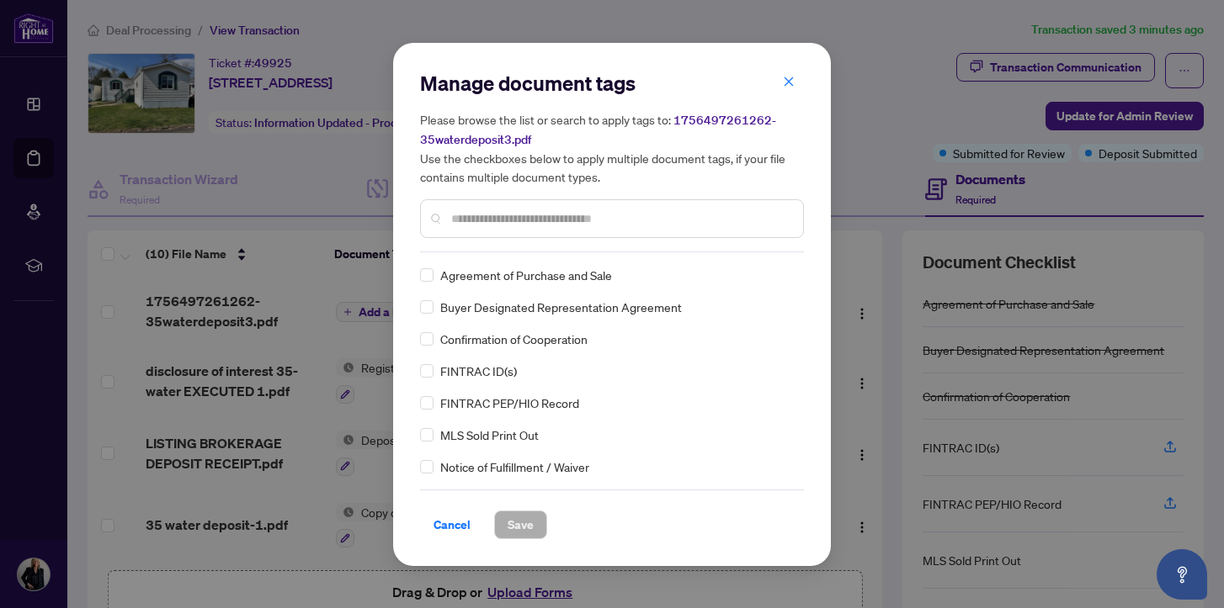
click at [456, 212] on input "text" at bounding box center [620, 219] width 338 height 19
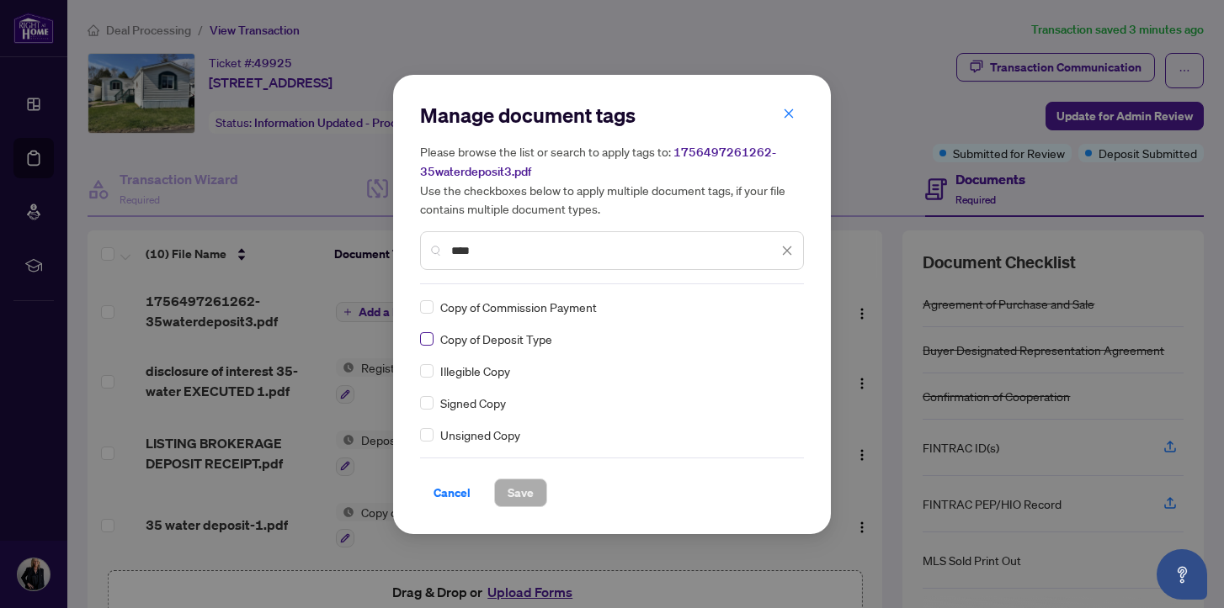
type input "****"
click at [521, 490] on span "Save" at bounding box center [520, 493] width 26 height 27
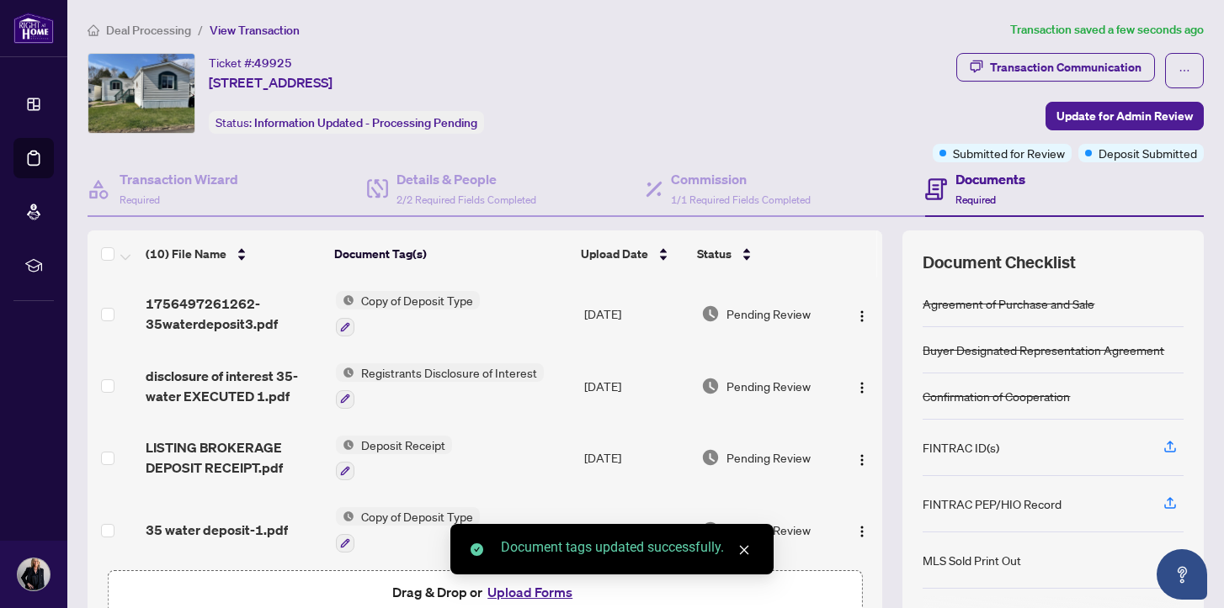
click at [505, 593] on button "Upload Forms" at bounding box center [529, 593] width 95 height 22
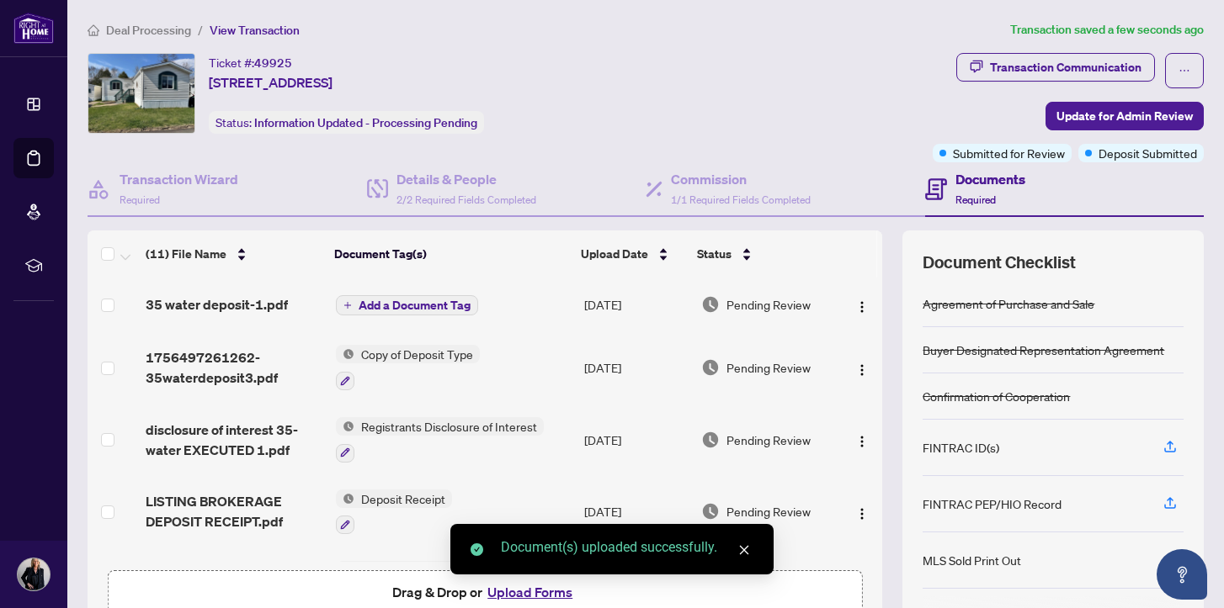
click at [393, 300] on span "Add a Document Tag" at bounding box center [415, 306] width 112 height 12
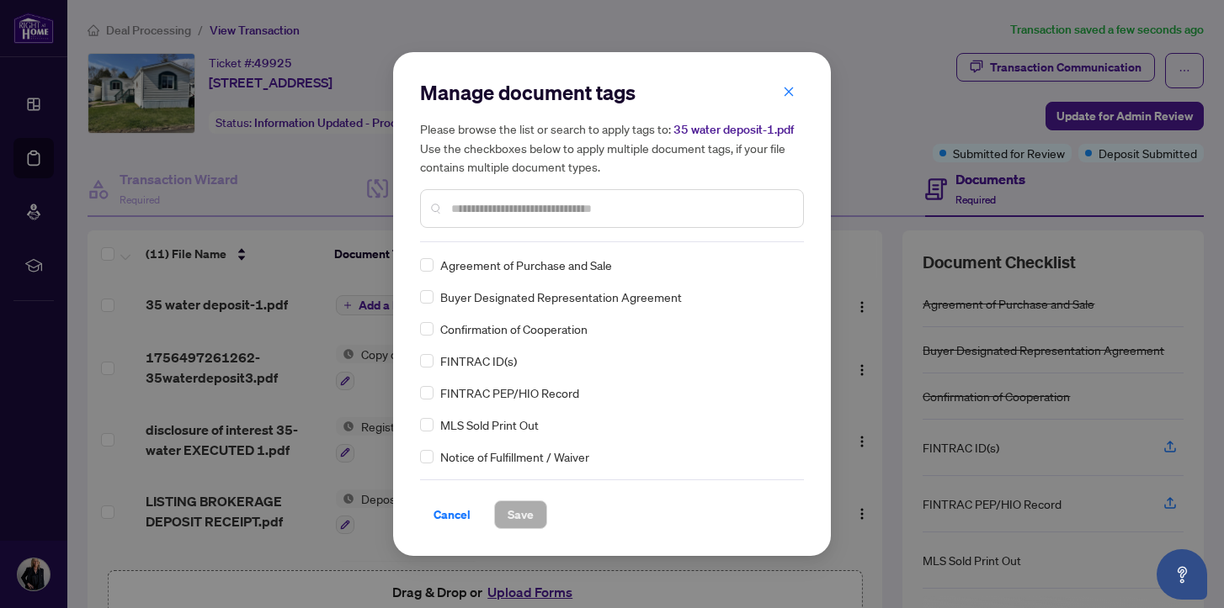
click at [460, 209] on input "text" at bounding box center [620, 208] width 338 height 19
type input "*******"
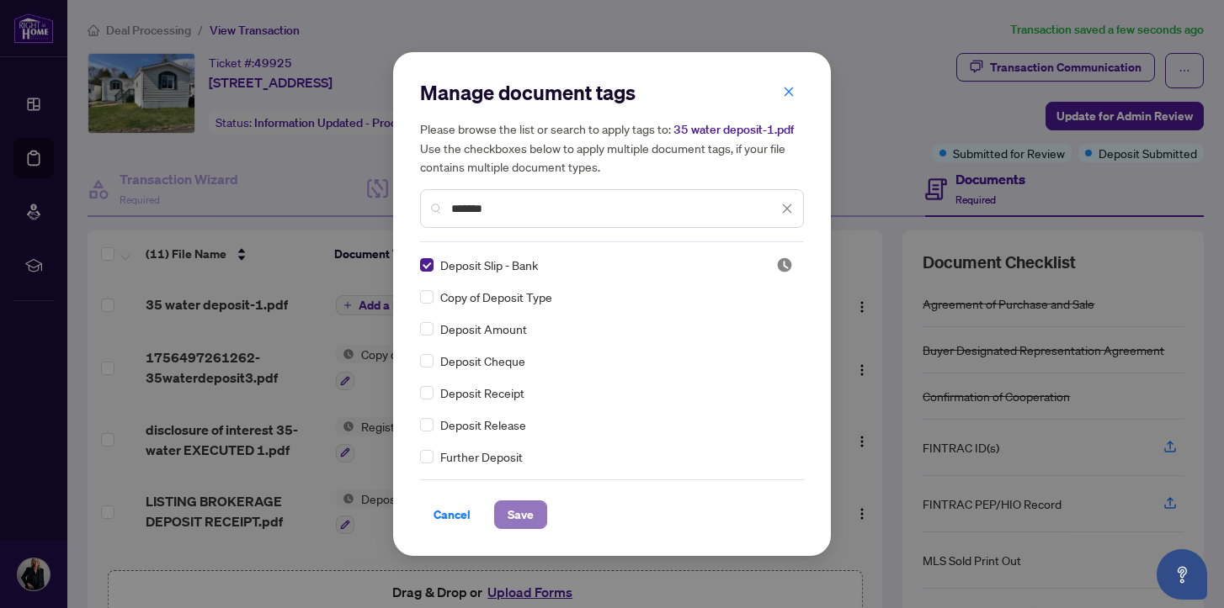
click at [524, 515] on span "Save" at bounding box center [520, 515] width 26 height 27
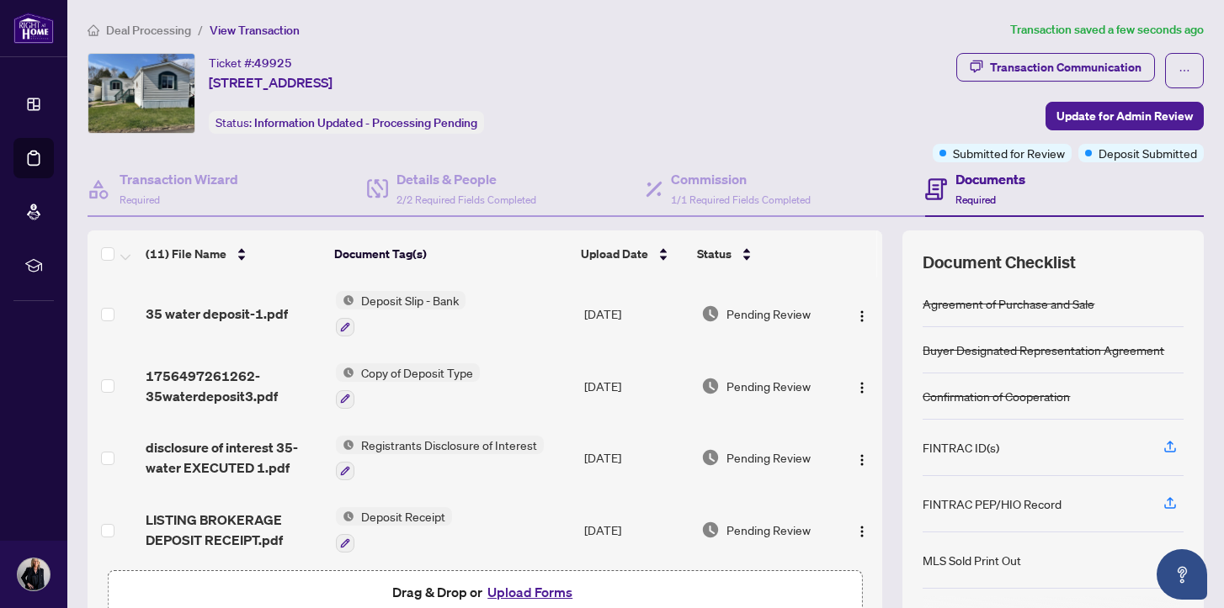
click at [512, 592] on button "Upload Forms" at bounding box center [529, 593] width 95 height 22
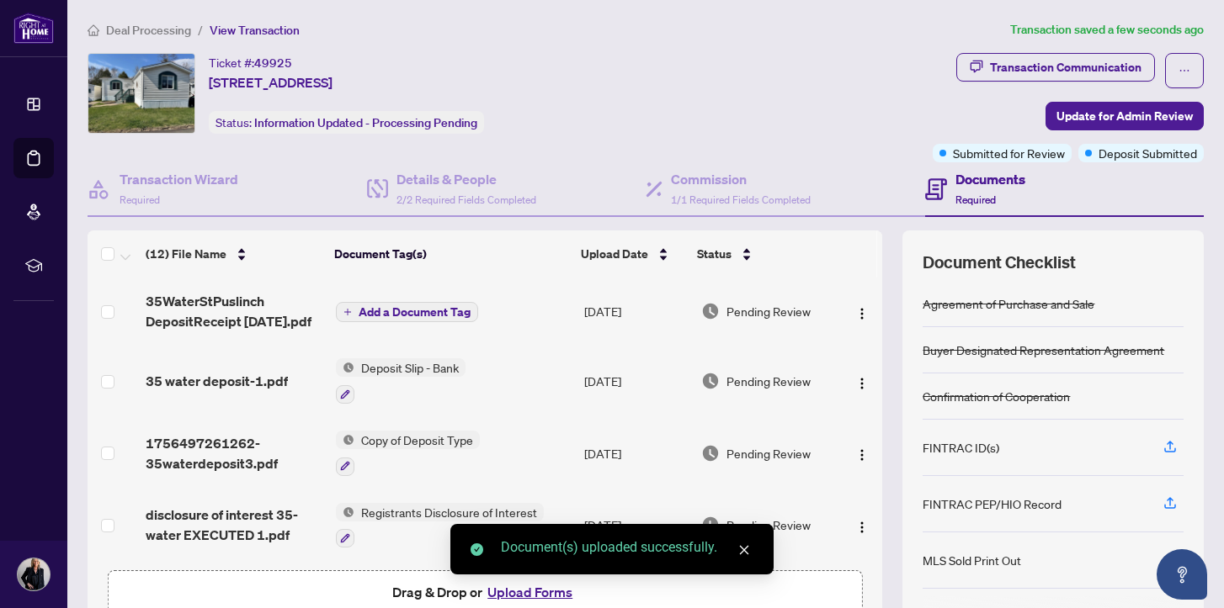
click at [433, 306] on span "Add a Document Tag" at bounding box center [415, 312] width 112 height 12
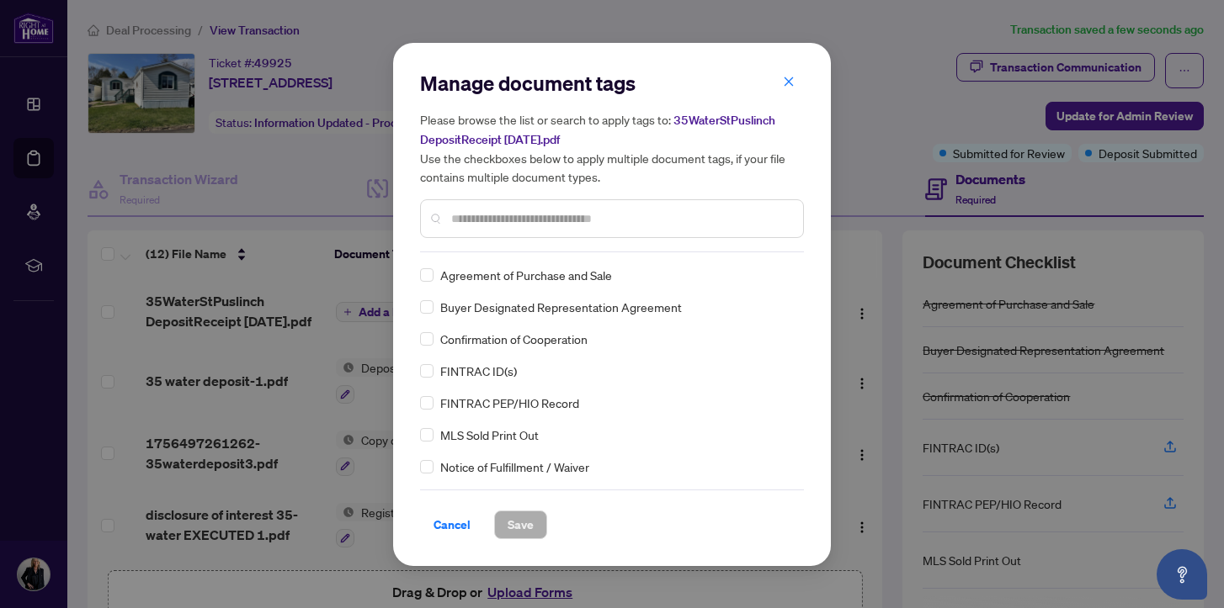
click at [461, 214] on input "text" at bounding box center [620, 219] width 338 height 19
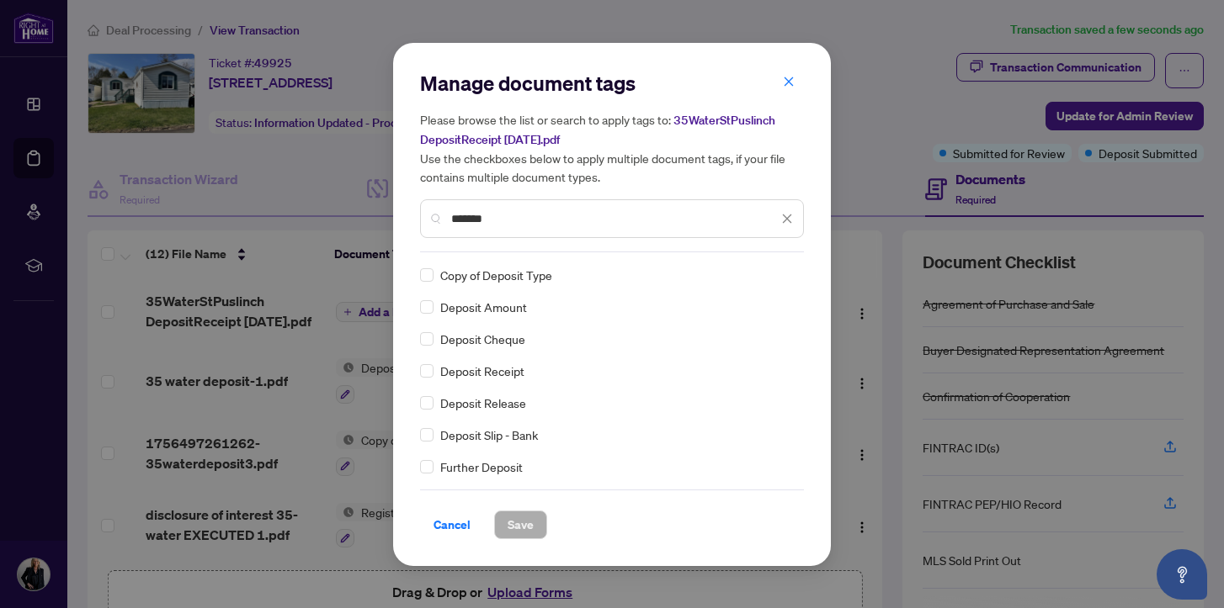
type input "*******"
click at [523, 520] on span "Save" at bounding box center [520, 525] width 26 height 27
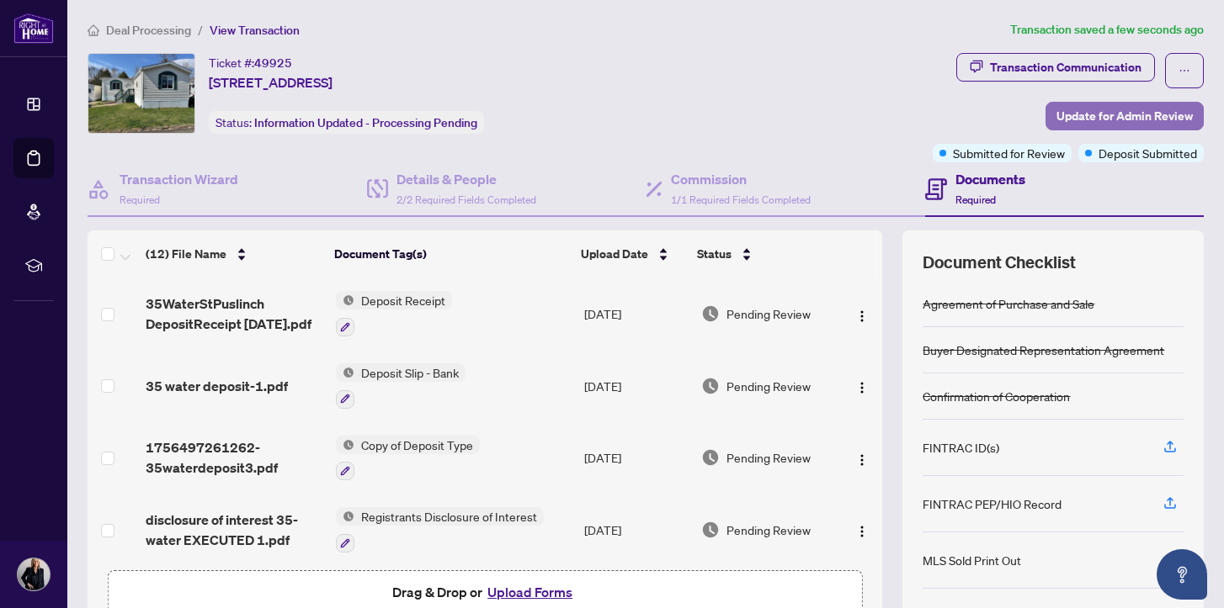
click at [1077, 114] on span "Update for Admin Review" at bounding box center [1124, 116] width 136 height 27
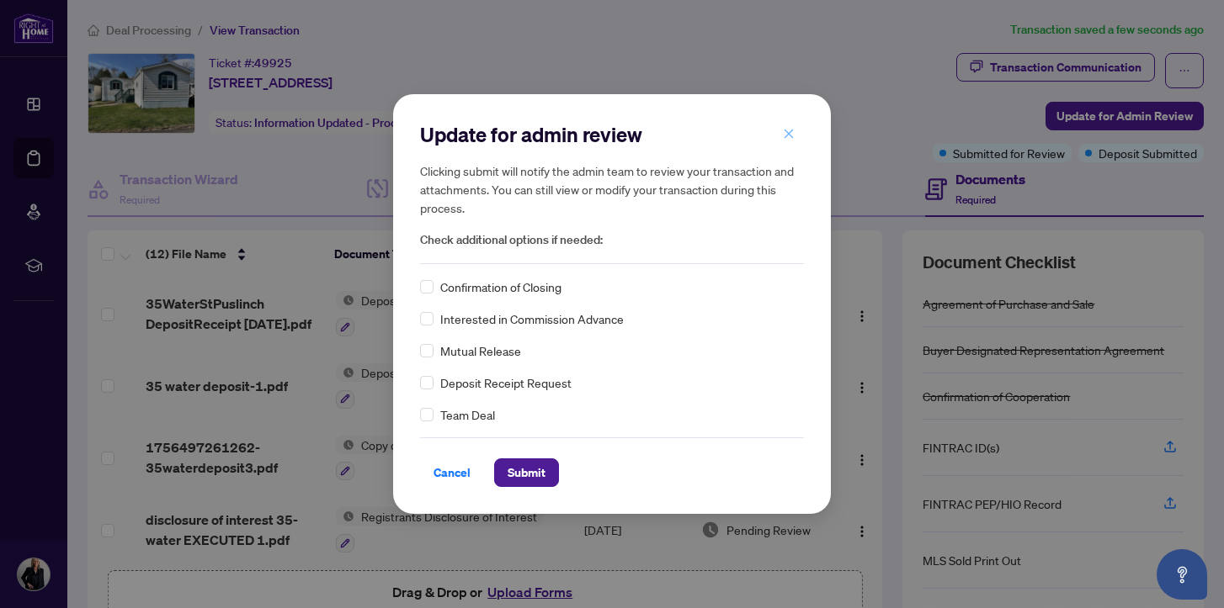
click at [789, 134] on icon "close" at bounding box center [788, 133] width 9 height 9
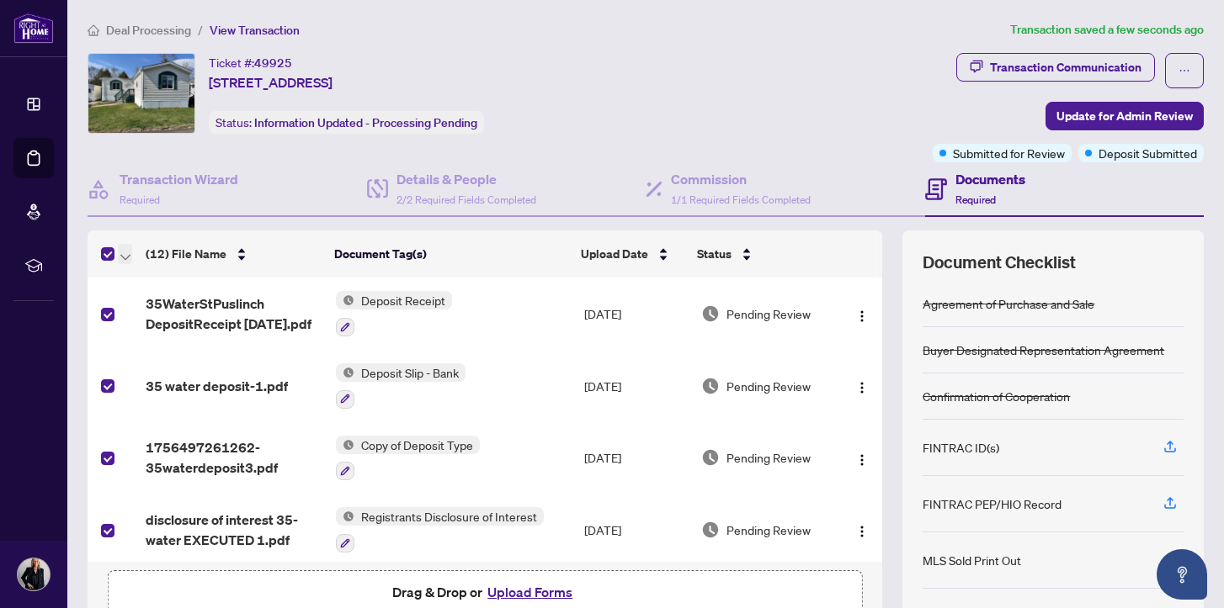
click at [127, 255] on icon "button" at bounding box center [125, 257] width 10 height 7
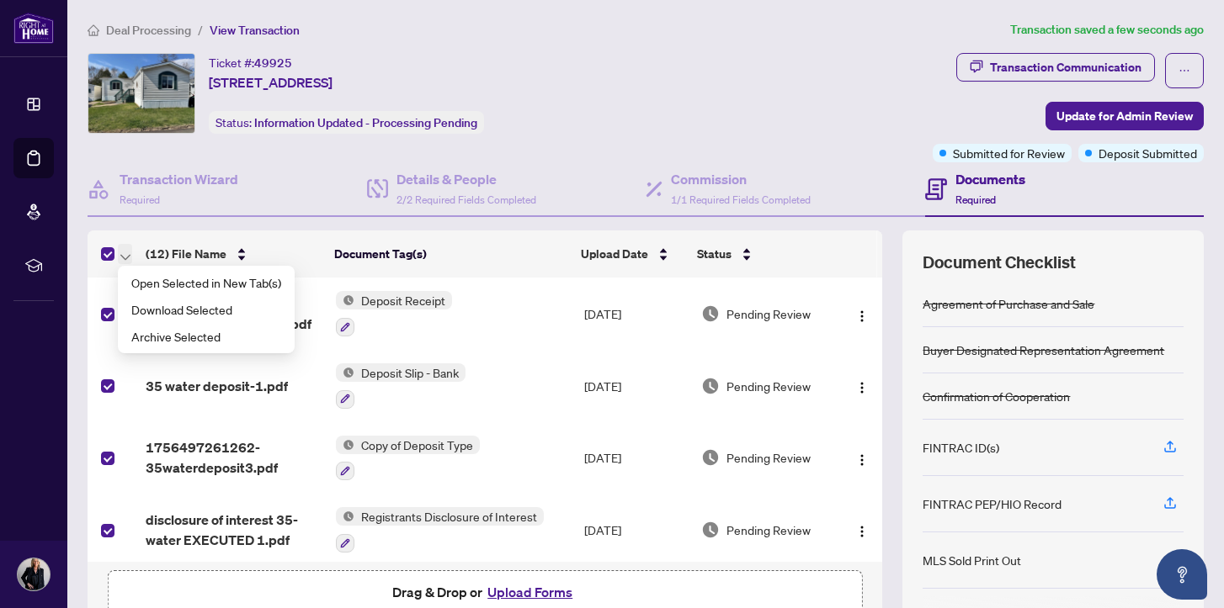
click at [125, 254] on icon "button" at bounding box center [125, 257] width 10 height 7
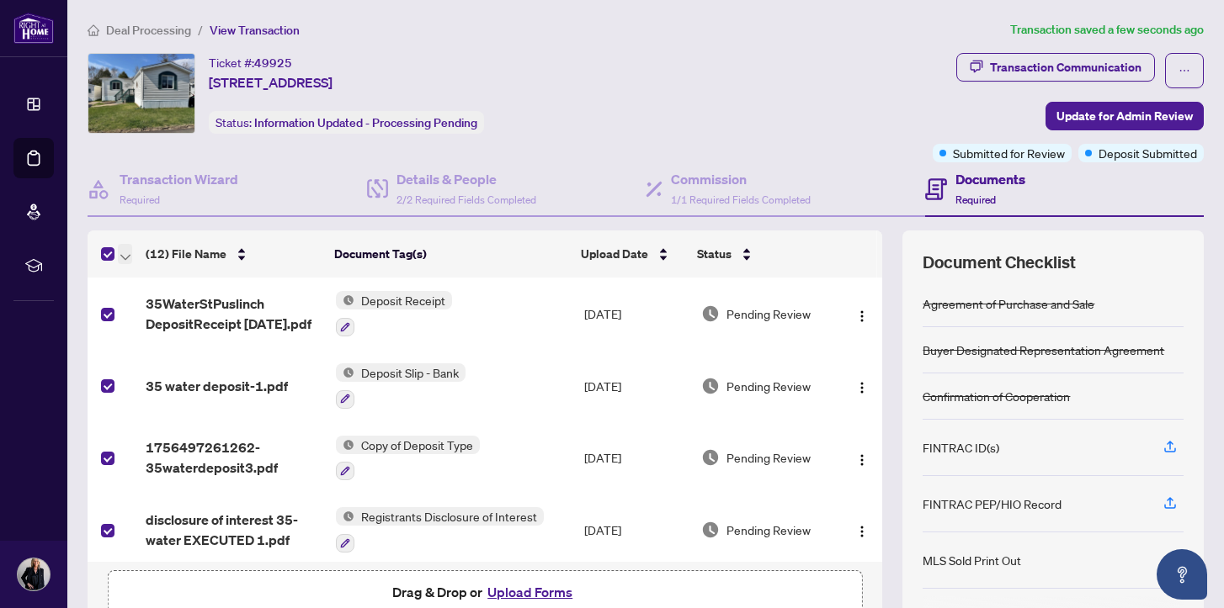
click at [125, 254] on icon "button" at bounding box center [125, 257] width 10 height 7
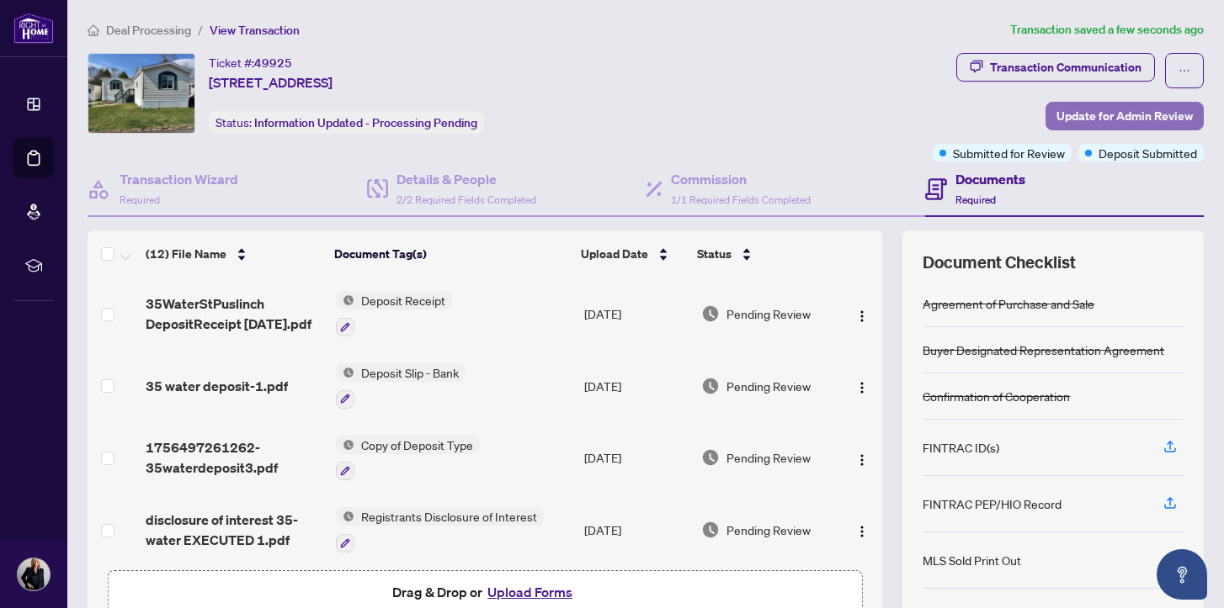
click at [1082, 110] on span "Update for Admin Review" at bounding box center [1124, 116] width 136 height 27
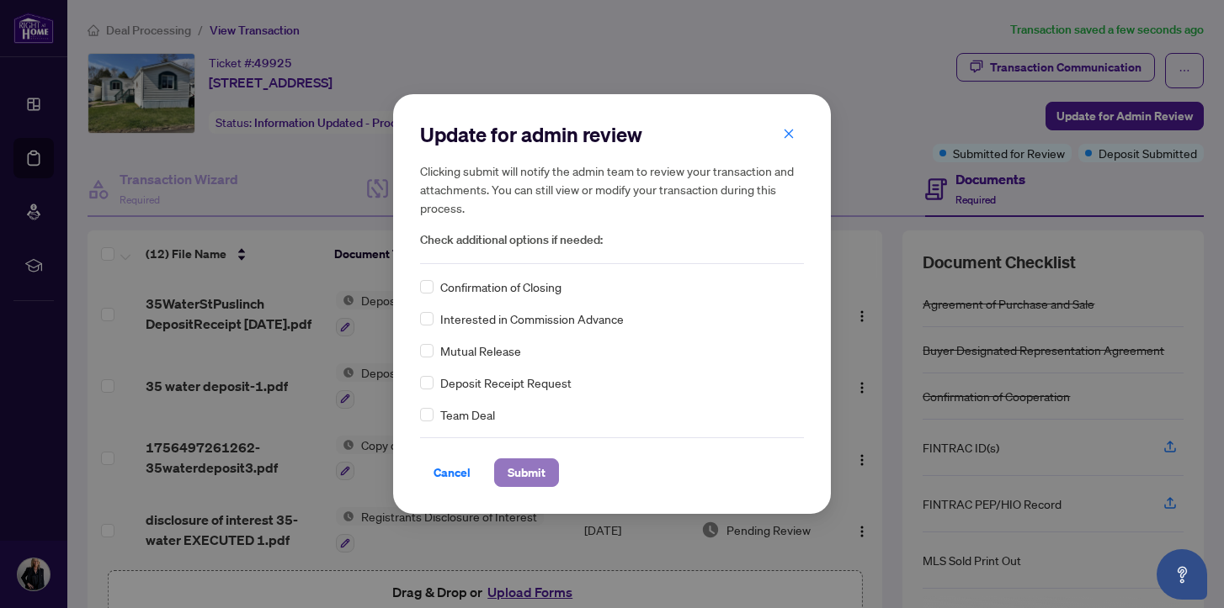
click at [531, 470] on span "Submit" at bounding box center [526, 473] width 38 height 27
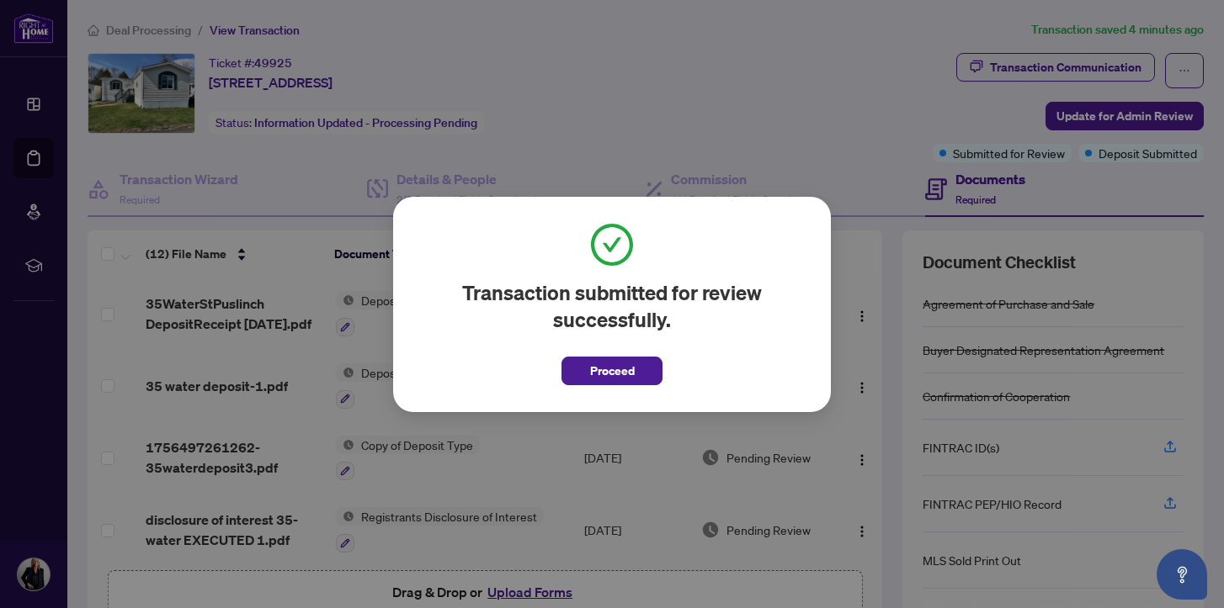
click at [756, 57] on div "Transaction submitted for review successfully. Proceed Cancel OK" at bounding box center [612, 304] width 1224 height 608
click at [607, 366] on span "Proceed" at bounding box center [612, 371] width 45 height 27
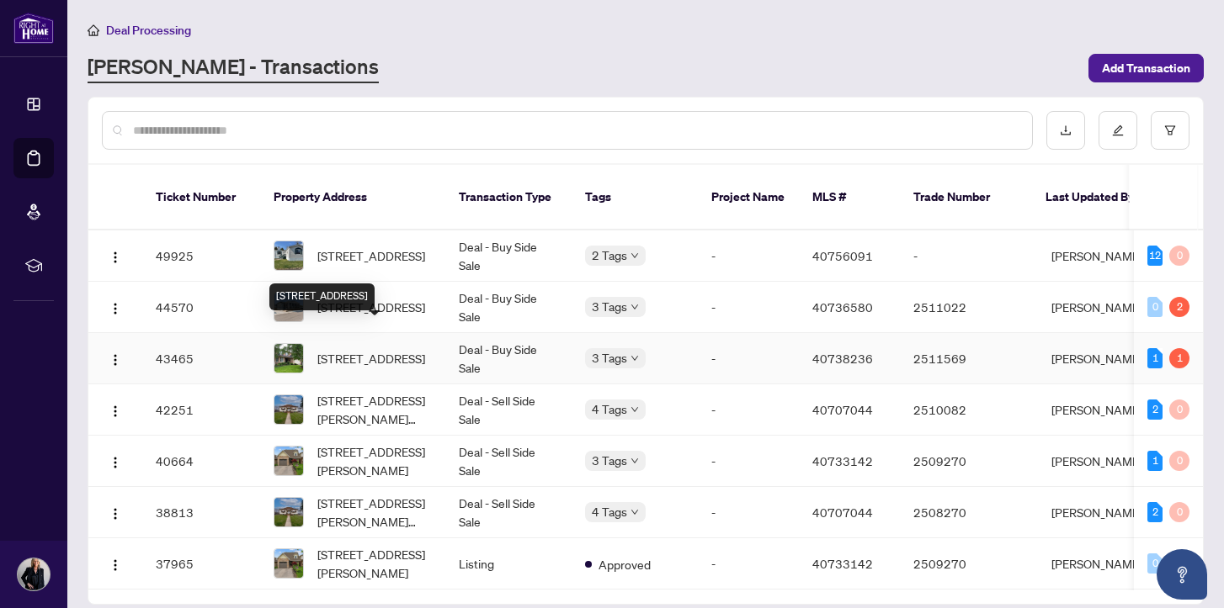
click at [367, 349] on span "[STREET_ADDRESS]" at bounding box center [371, 358] width 108 height 19
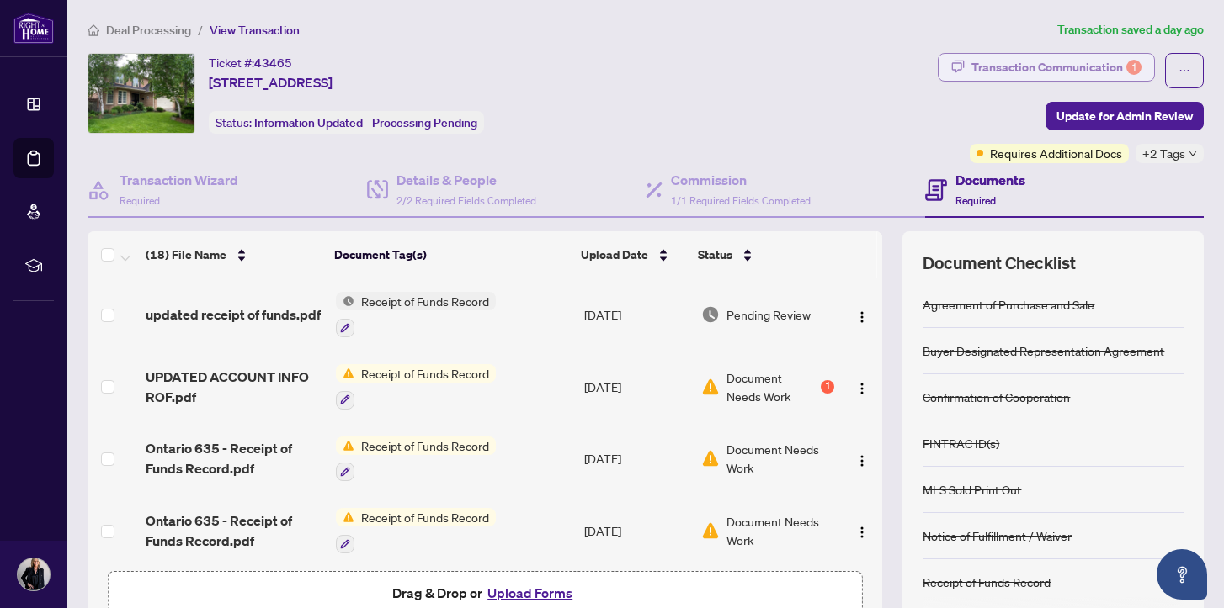
click at [1015, 64] on div "Transaction Communication 1" at bounding box center [1056, 67] width 170 height 27
type textarea "**********"
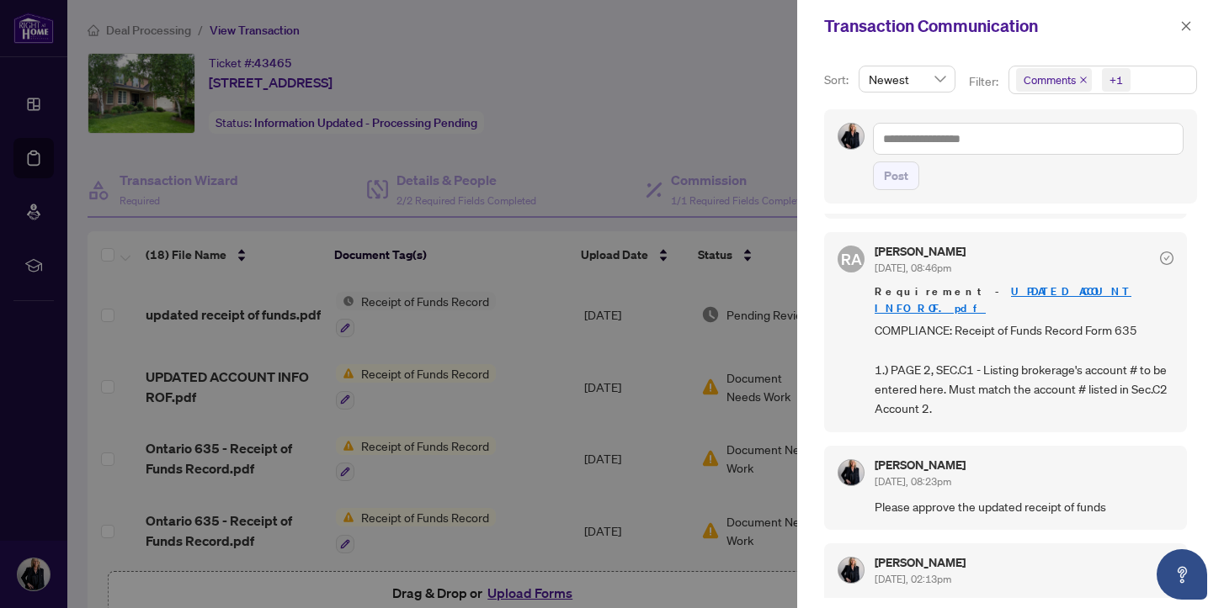
scroll to position [98, 0]
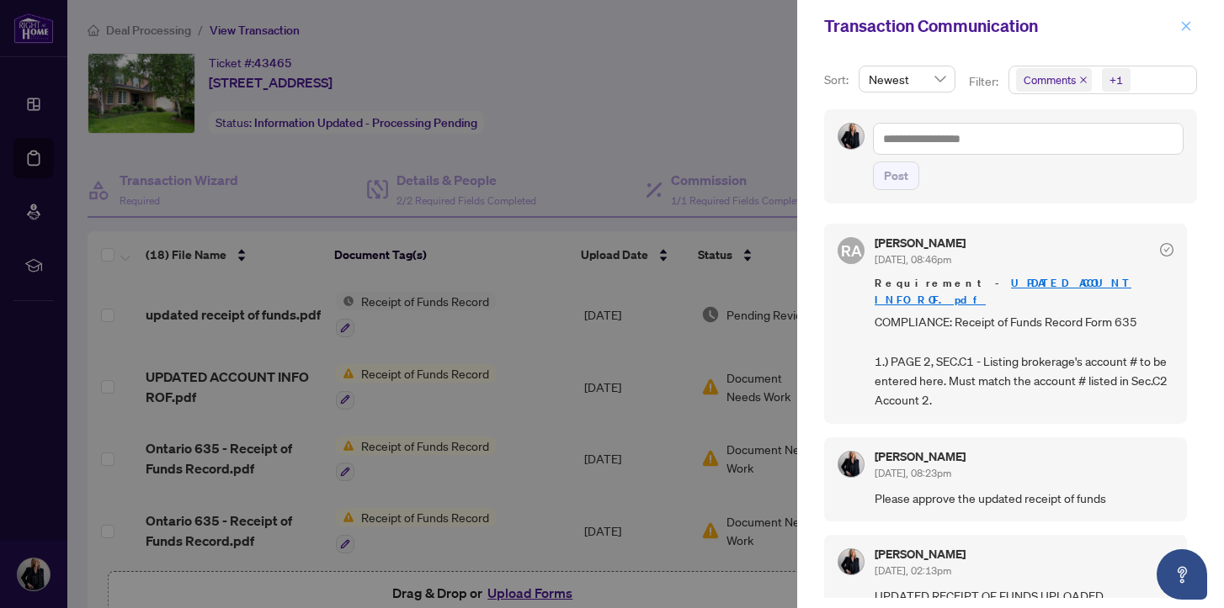
click at [1186, 24] on icon "close" at bounding box center [1186, 26] width 12 height 12
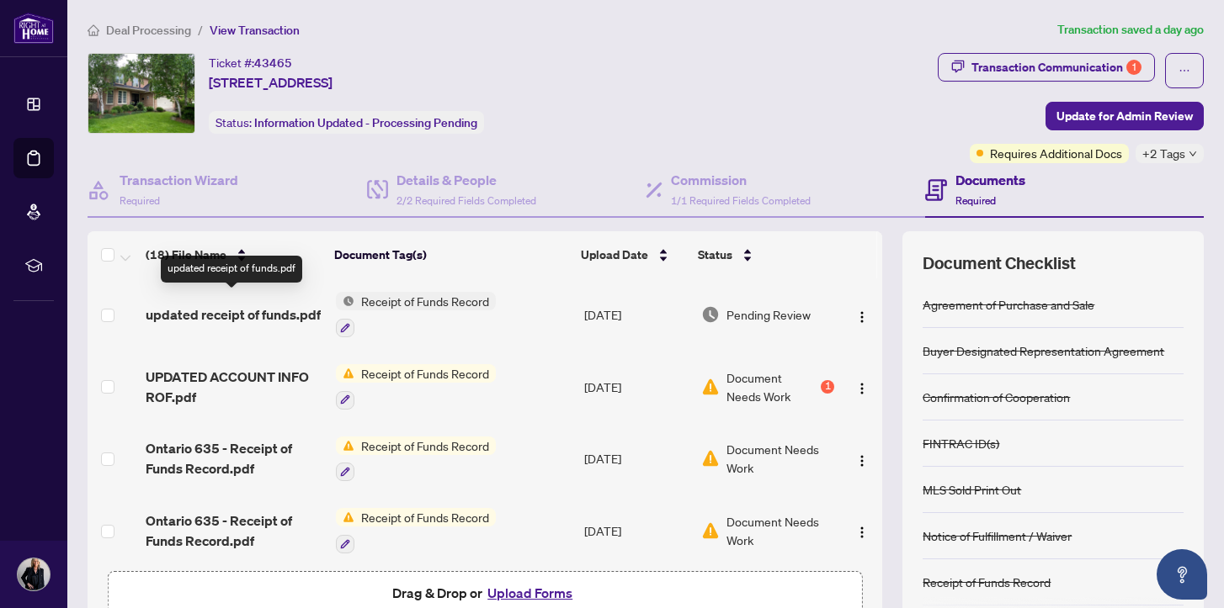
click at [220, 305] on span "updated receipt of funds.pdf" at bounding box center [233, 315] width 175 height 20
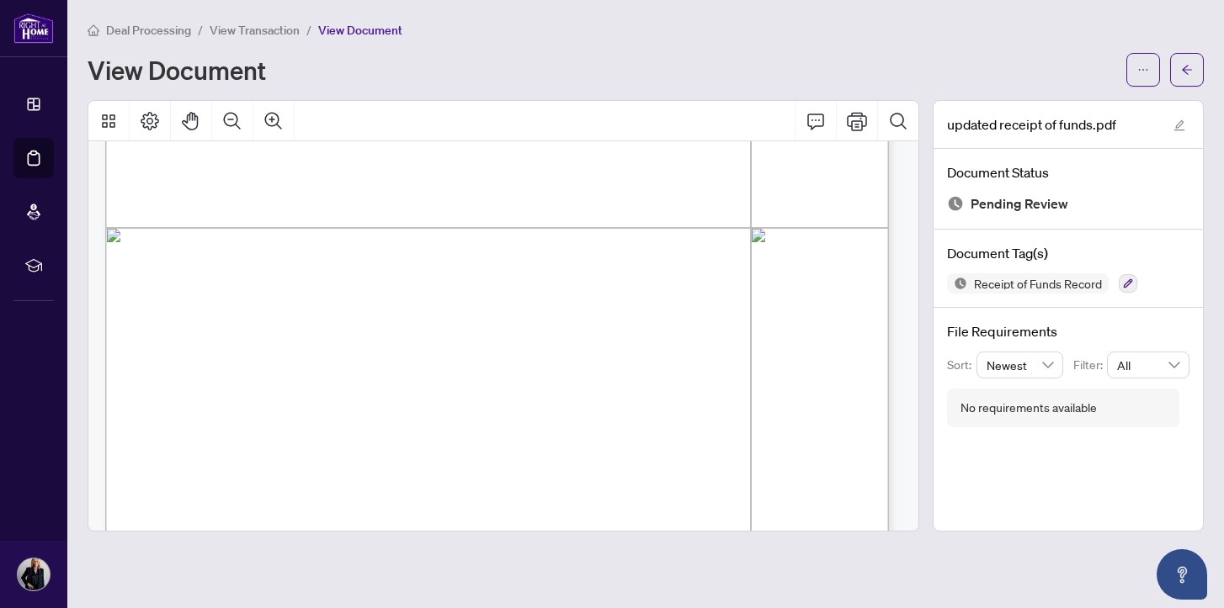
scroll to position [1612, 0]
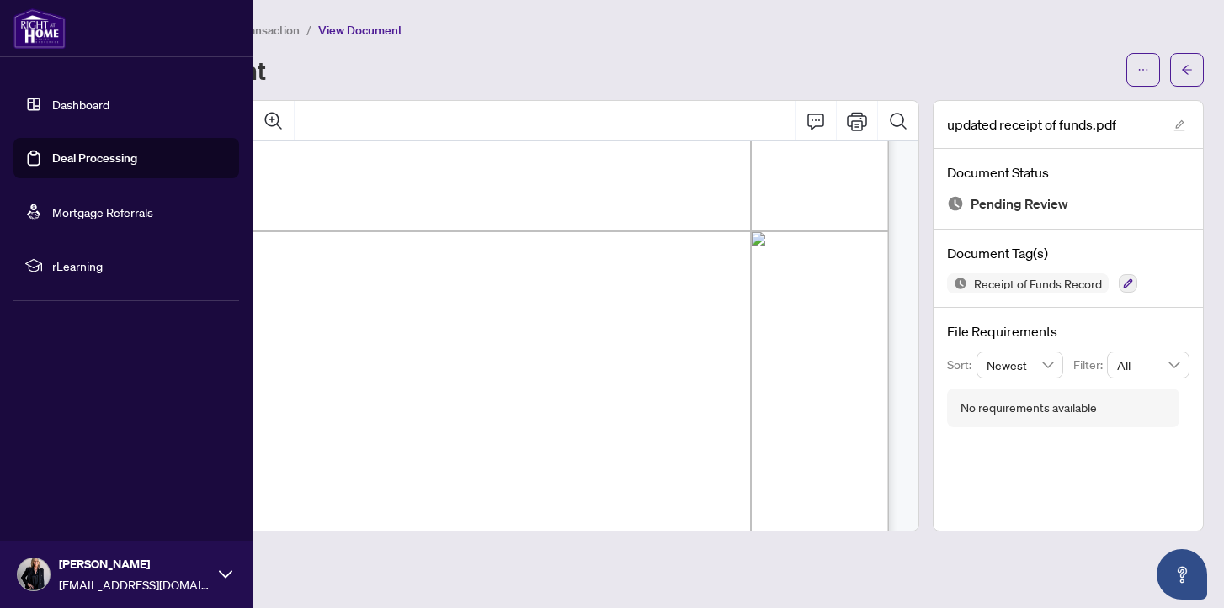
click at [73, 102] on link "Dashboard" at bounding box center [80, 104] width 57 height 15
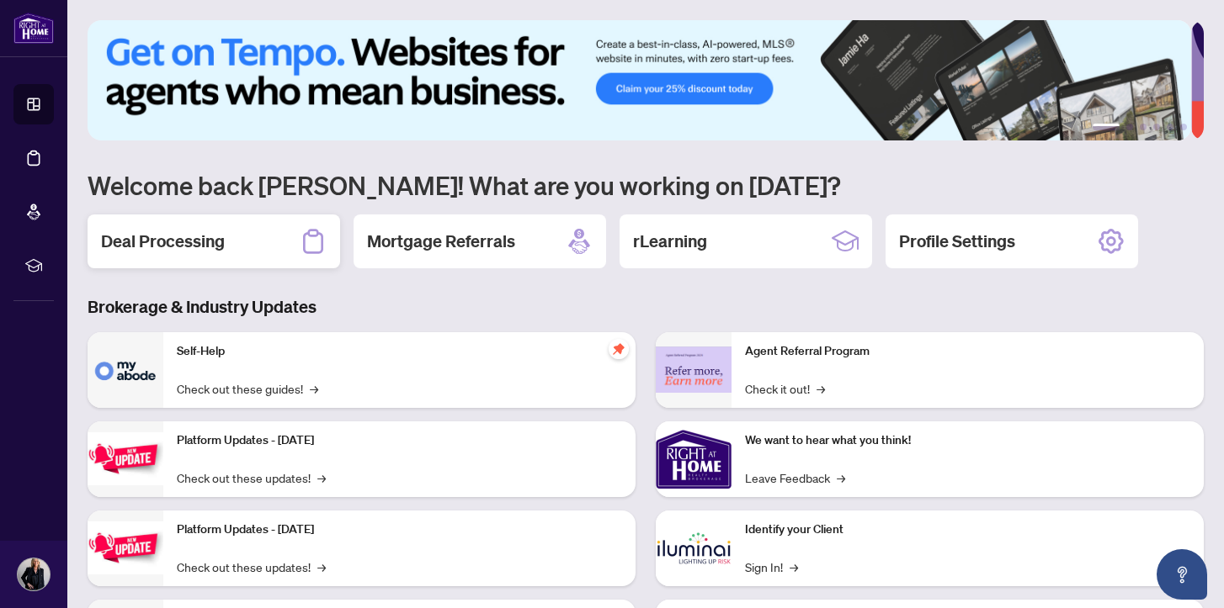
click at [178, 236] on h2 "Deal Processing" at bounding box center [163, 242] width 124 height 24
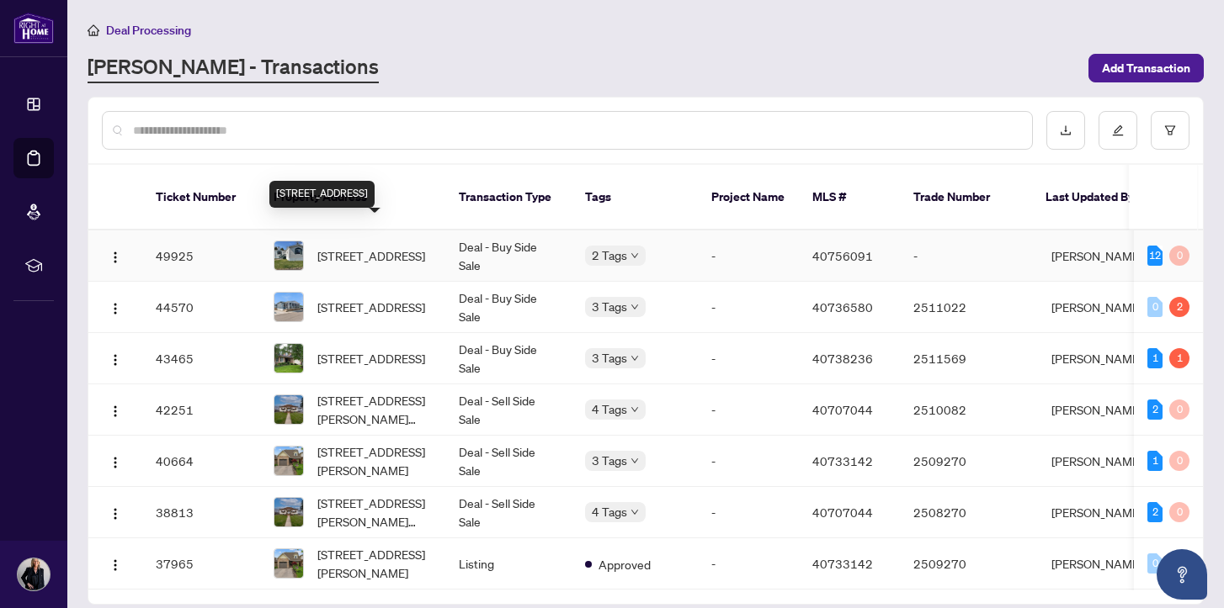
click at [352, 247] on span "[STREET_ADDRESS]" at bounding box center [371, 256] width 108 height 19
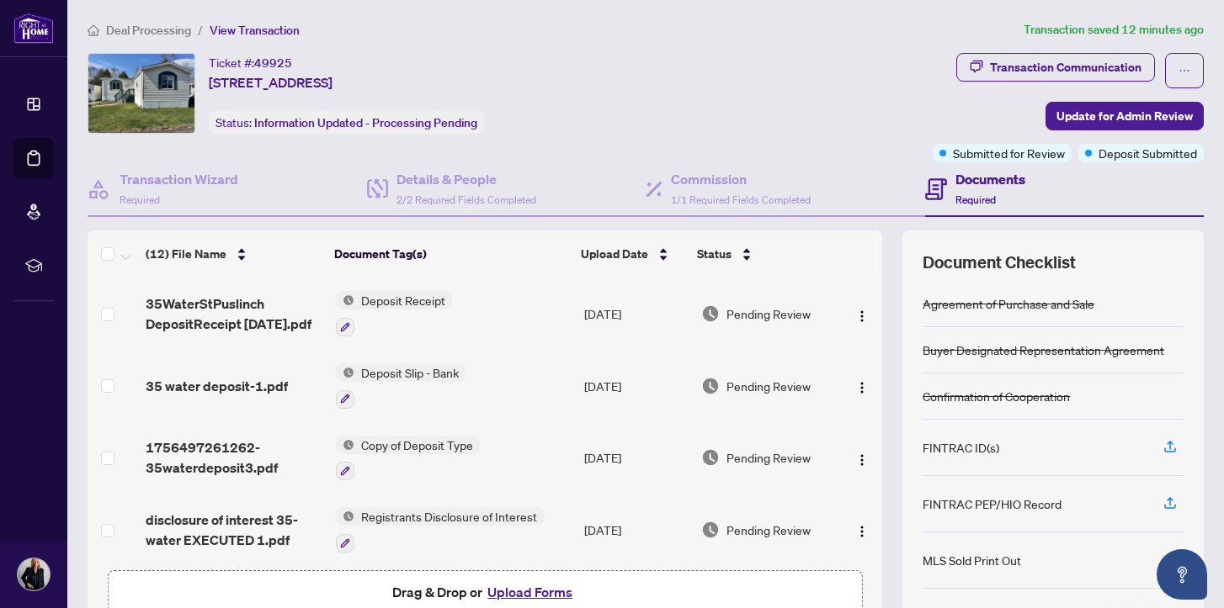
click at [549, 592] on button "Upload Forms" at bounding box center [529, 593] width 95 height 22
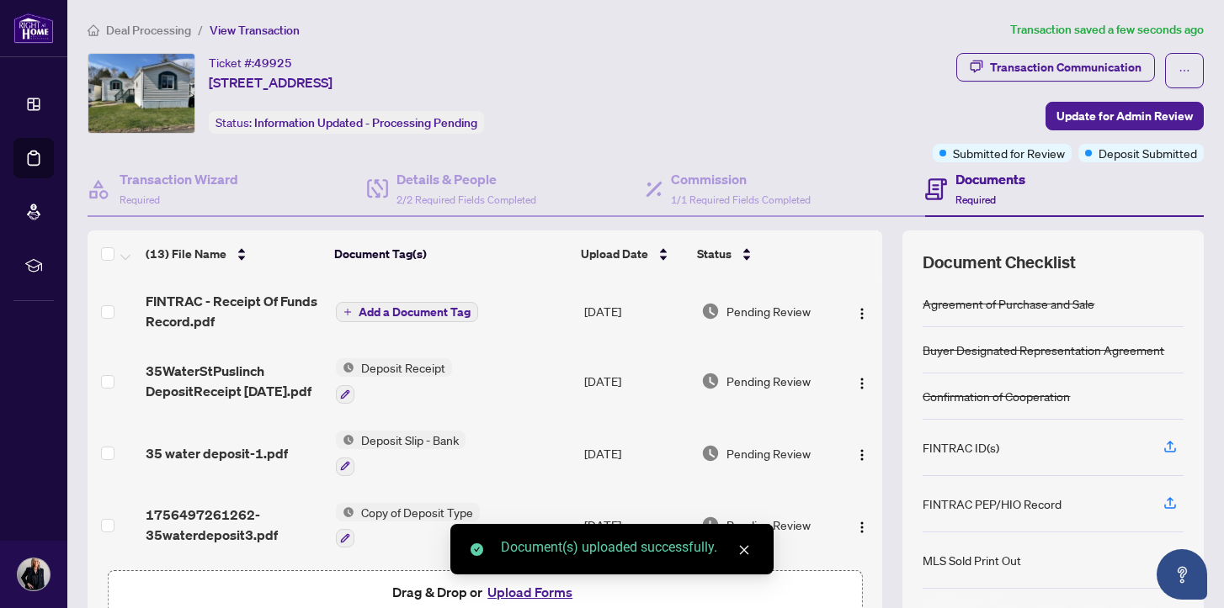
click at [401, 311] on span "Add a Document Tag" at bounding box center [415, 312] width 112 height 12
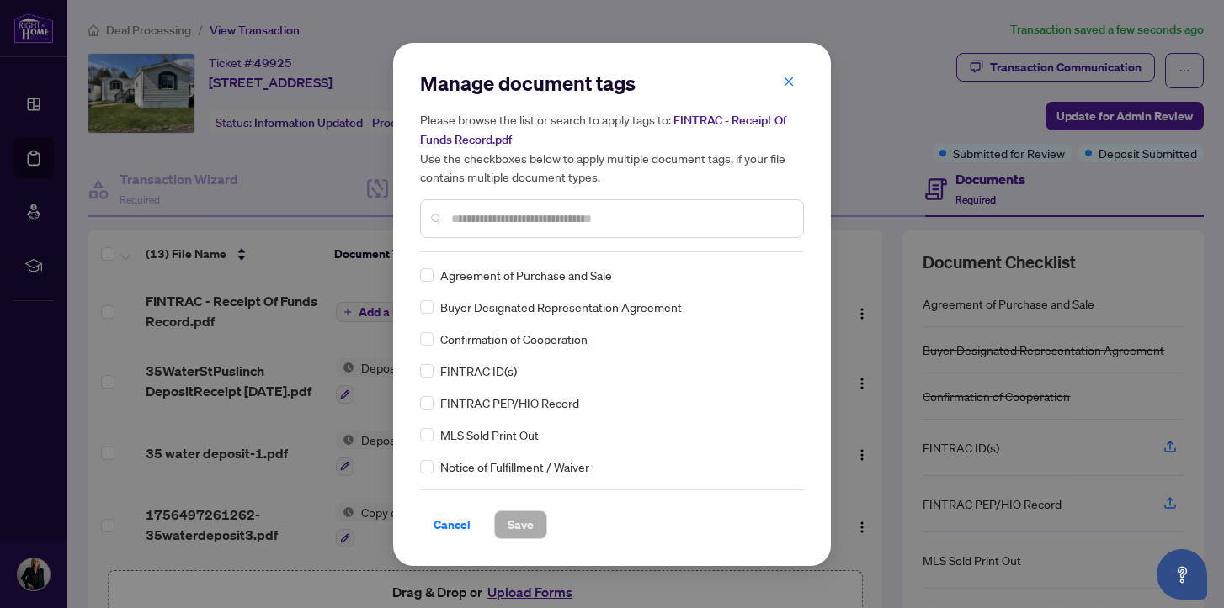
click at [462, 220] on input "text" at bounding box center [620, 219] width 338 height 19
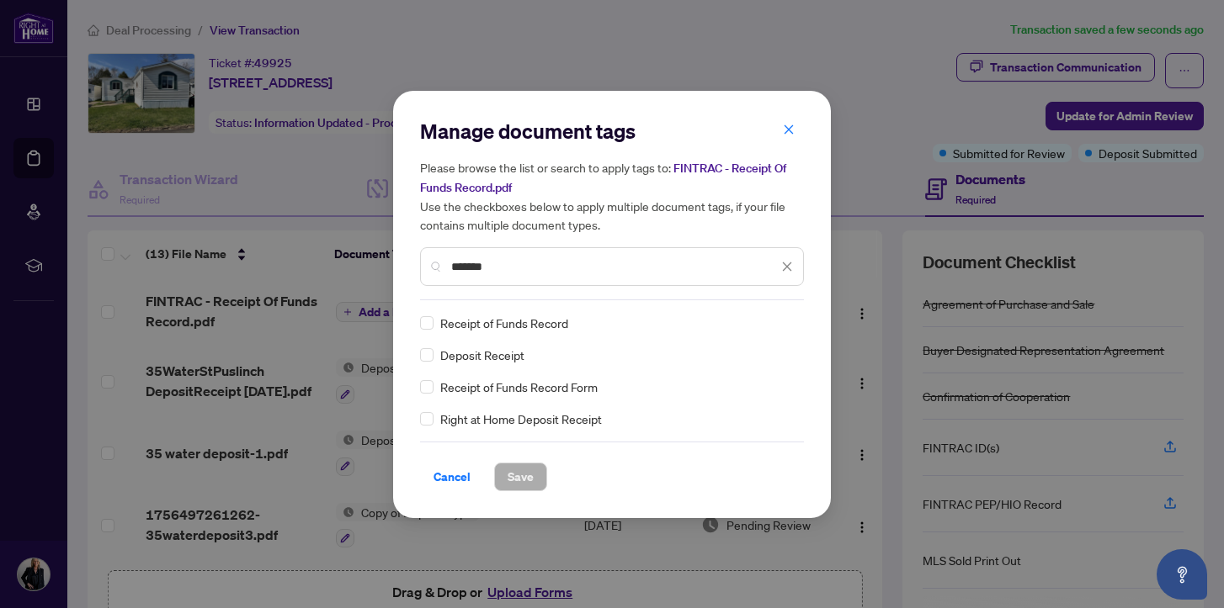
type input "*******"
click at [522, 475] on span "Save" at bounding box center [520, 477] width 26 height 27
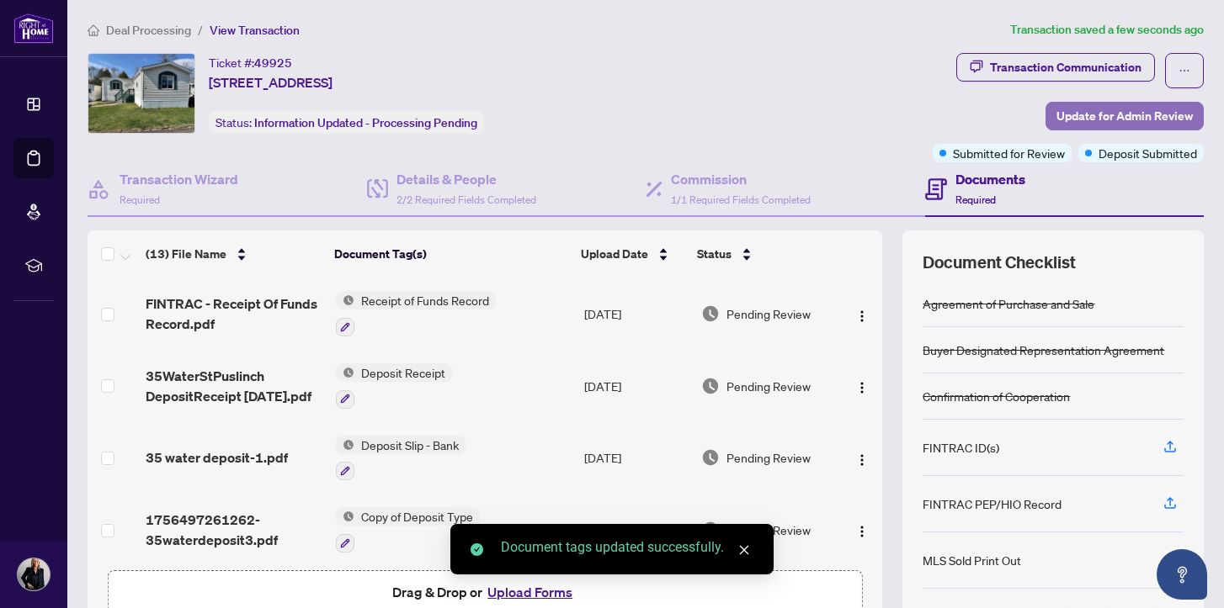
click at [1080, 113] on span "Update for Admin Review" at bounding box center [1124, 116] width 136 height 27
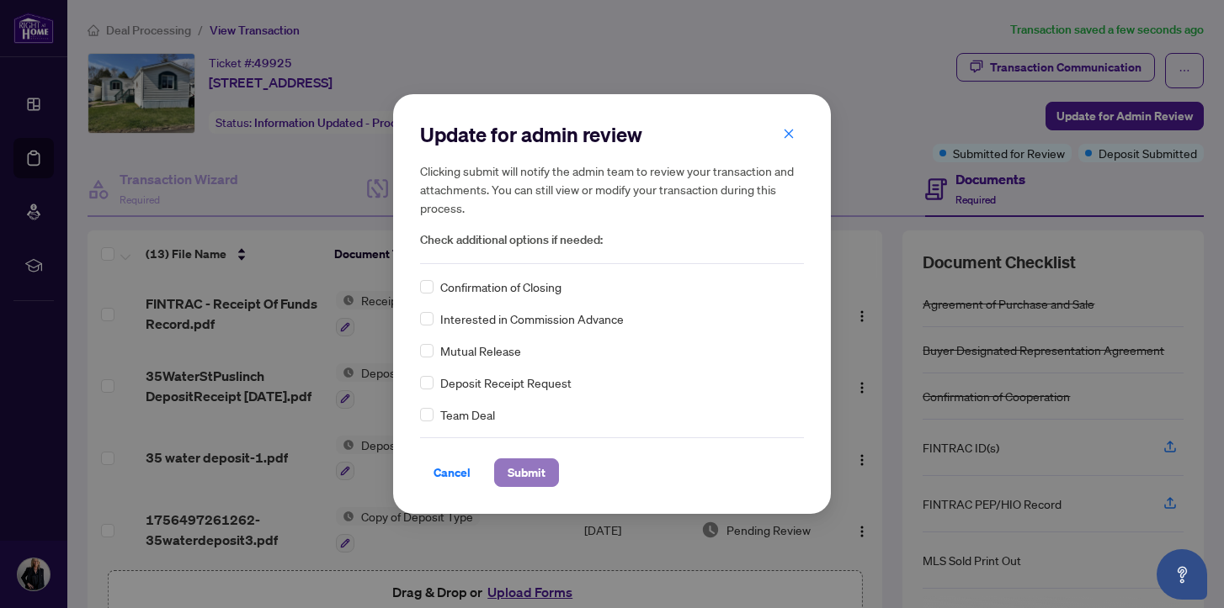
click at [530, 470] on span "Submit" at bounding box center [526, 473] width 38 height 27
